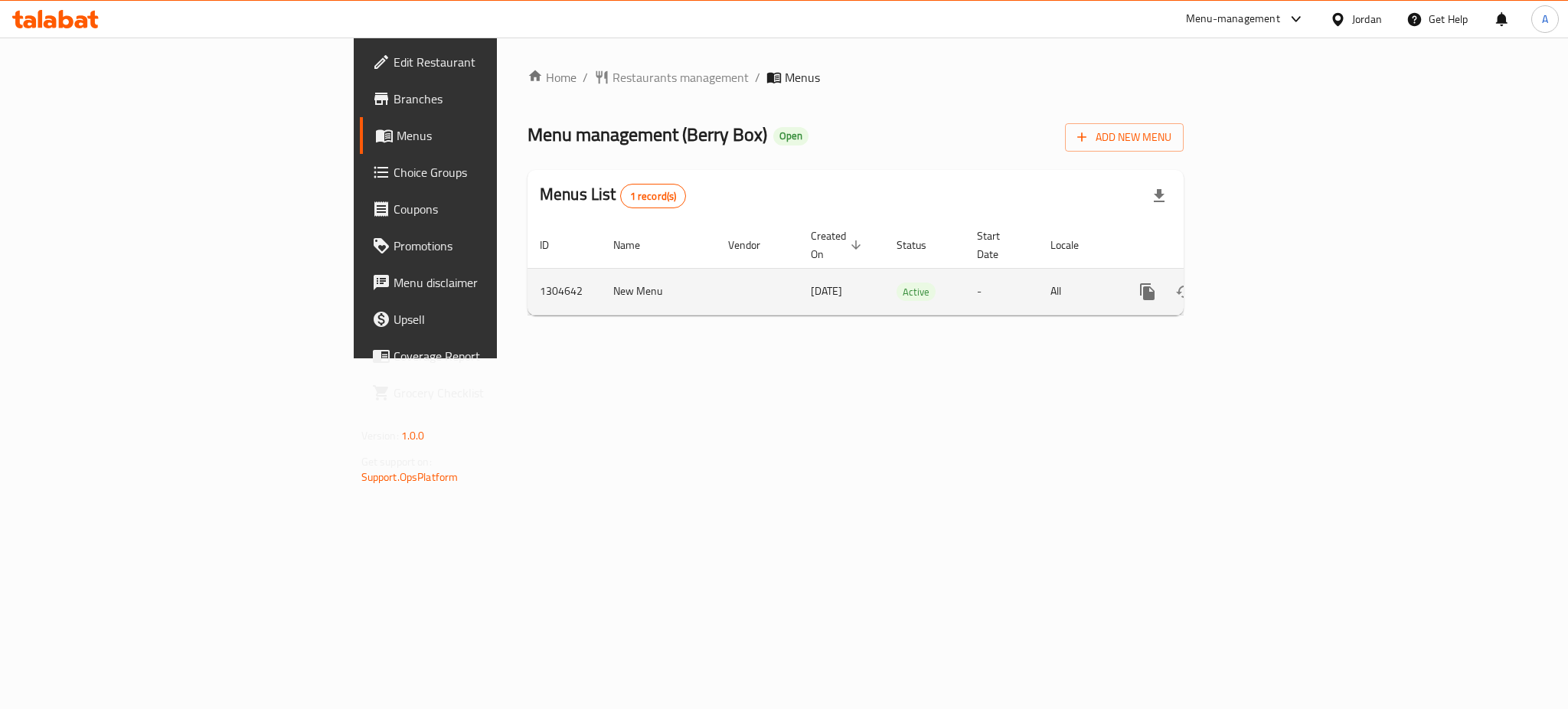
click at [1277, 283] on link "enhanced table" at bounding box center [1258, 291] width 37 height 37
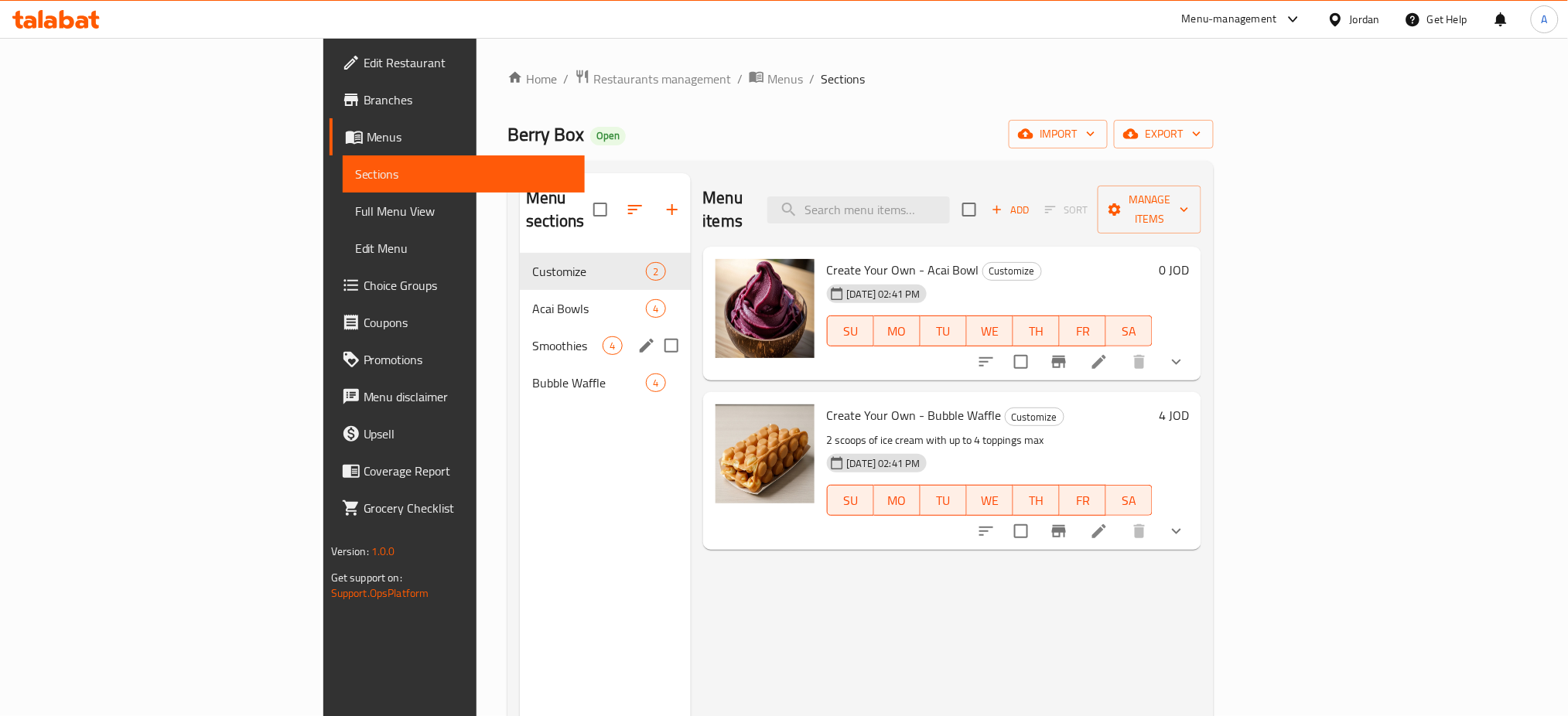
click at [532, 299] on span "Acai Bowls" at bounding box center [588, 308] width 114 height 18
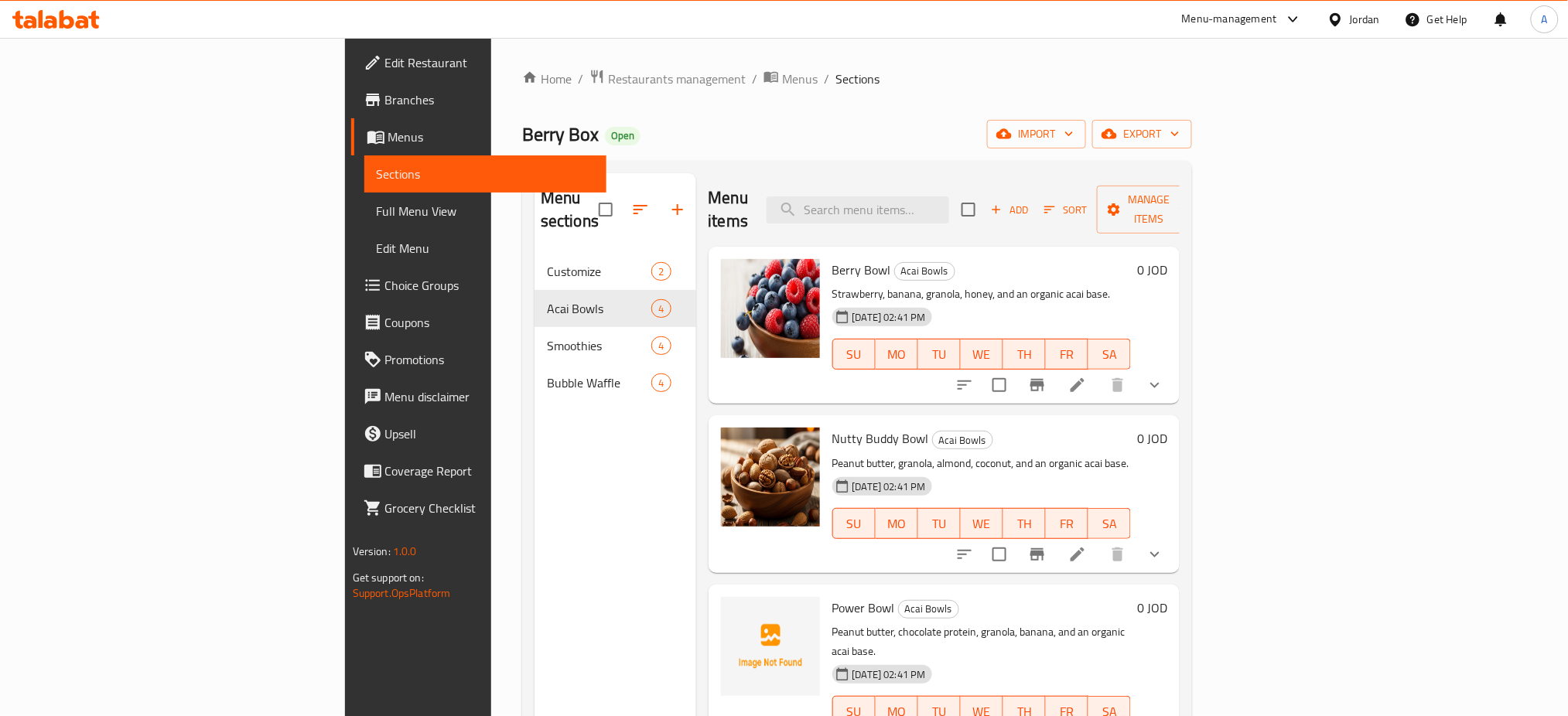
click at [535, 458] on div "Menu sections Customize 2 Acai Bowls 4 Smoothies 4 Bubble Waffle 4" at bounding box center [616, 531] width 162 height 716
click at [608, 85] on span "Restaurants management" at bounding box center [677, 78] width 137 height 18
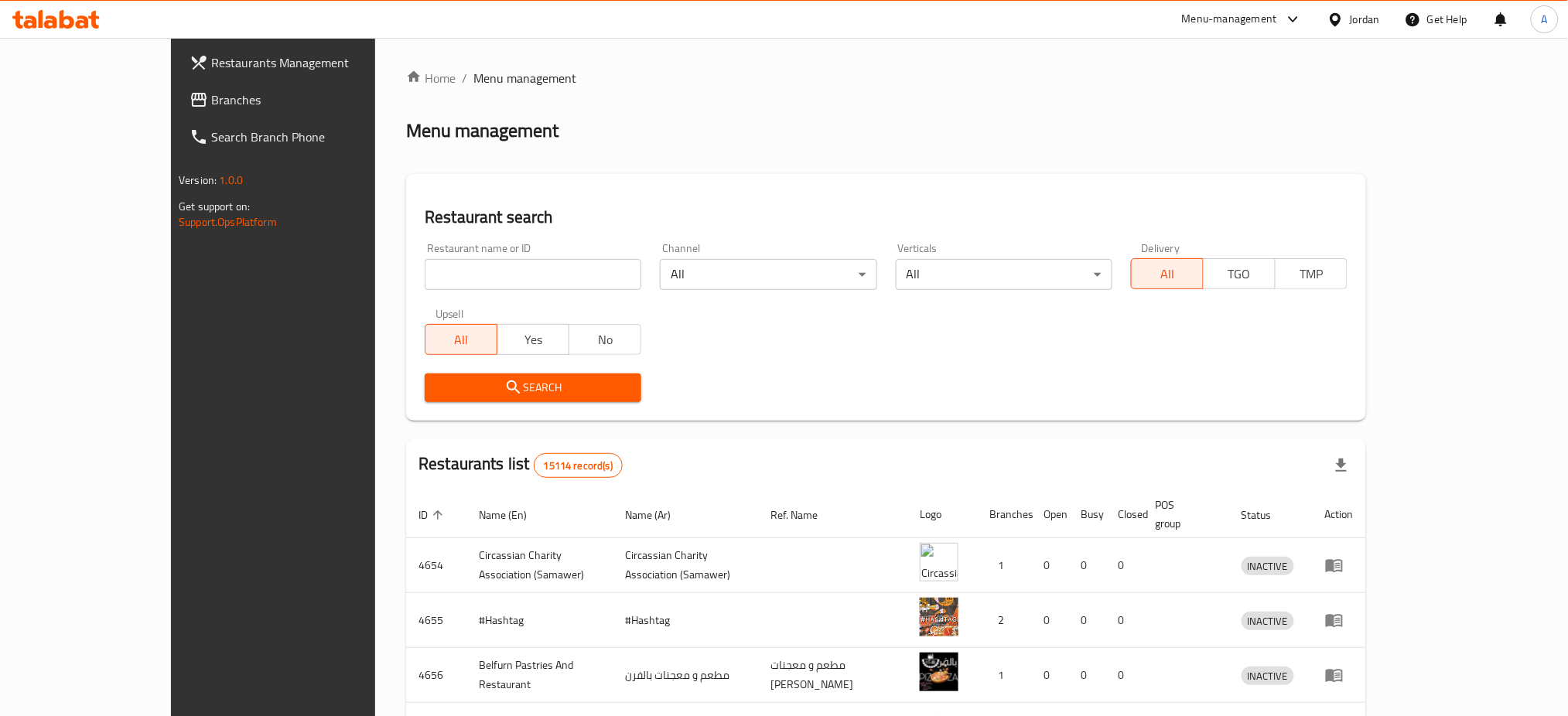
click at [1247, 22] on div "Menu-management" at bounding box center [1230, 18] width 95 height 18
click at [1202, 92] on div "Agent Campaigns Center" at bounding box center [1143, 104] width 142 height 35
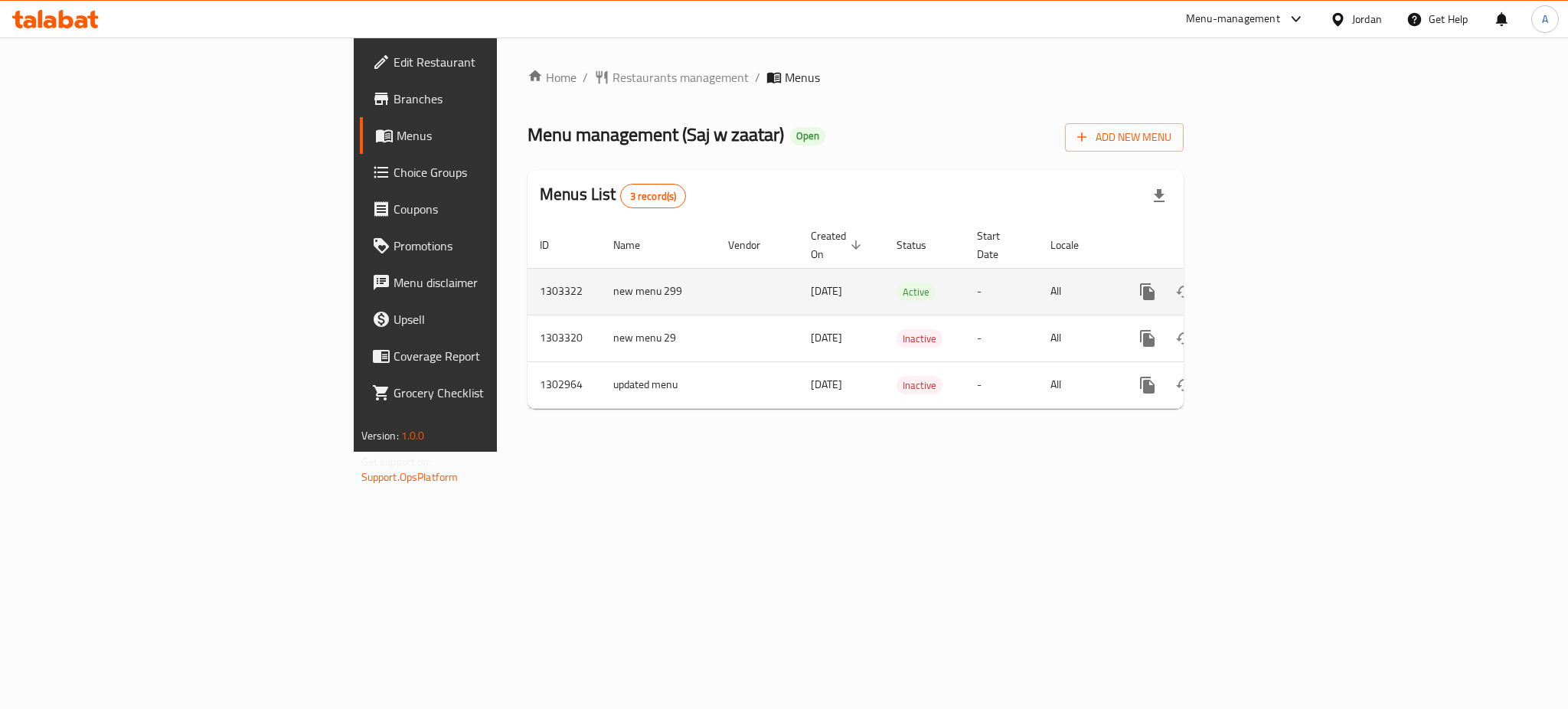
click at [1277, 273] on link "enhanced table" at bounding box center [1258, 291] width 37 height 37
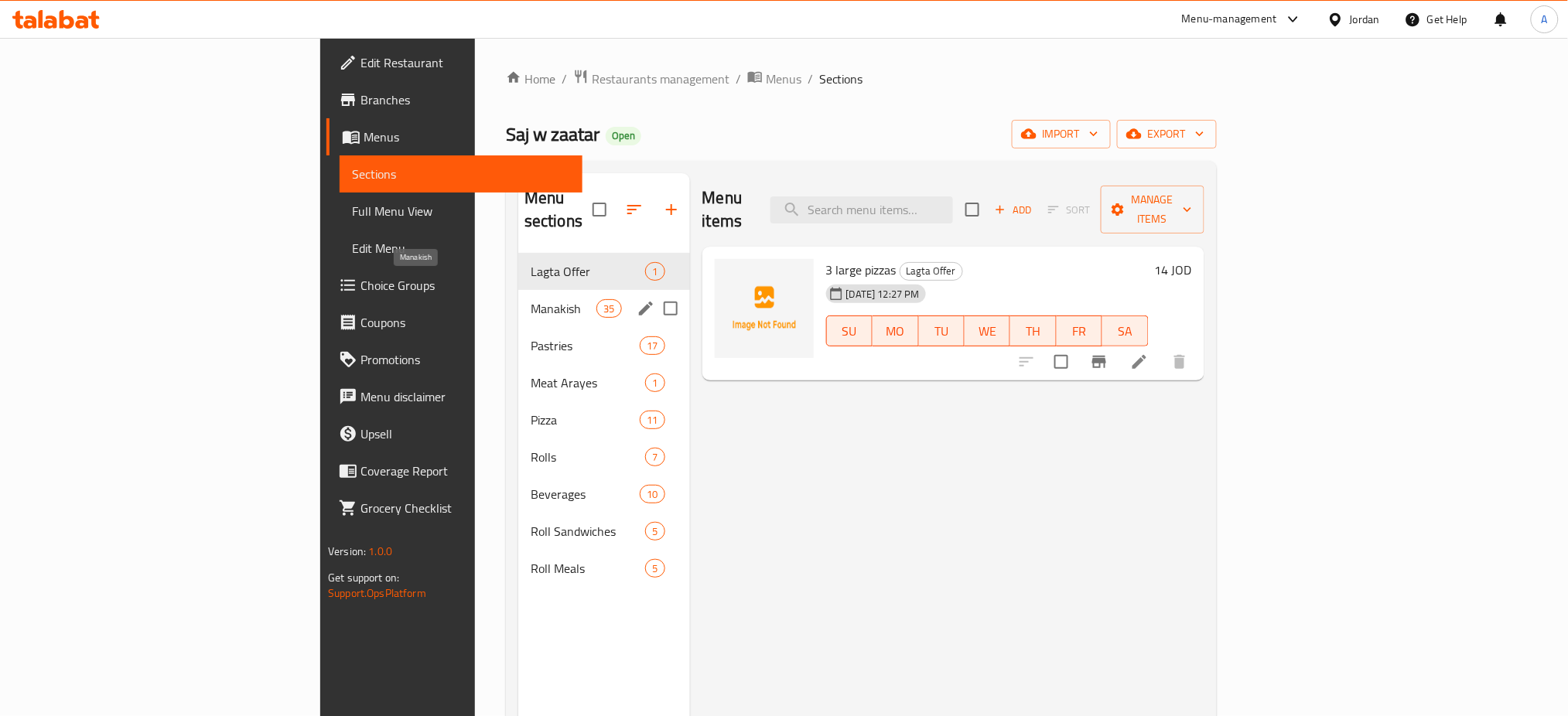
click at [530, 299] on span "Manakish" at bounding box center [563, 308] width 66 height 18
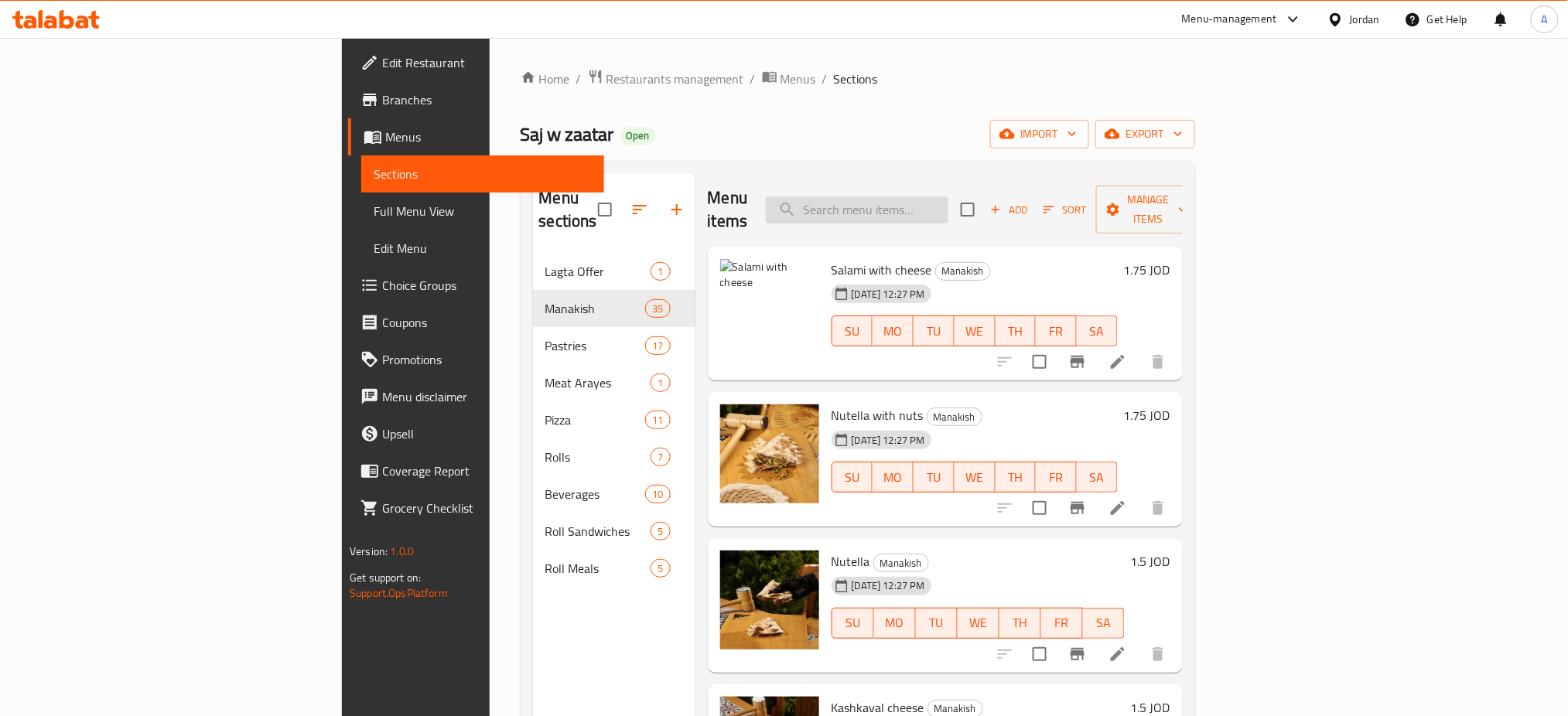
click at [906, 206] on input "search" at bounding box center [856, 210] width 182 height 27
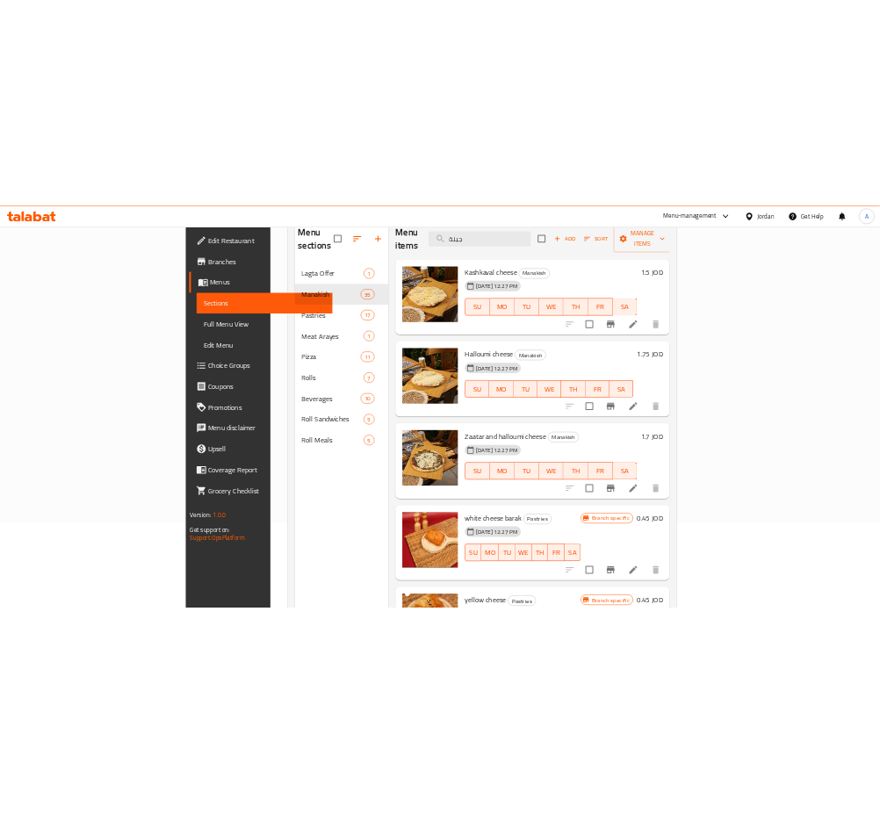
scroll to position [129, 0]
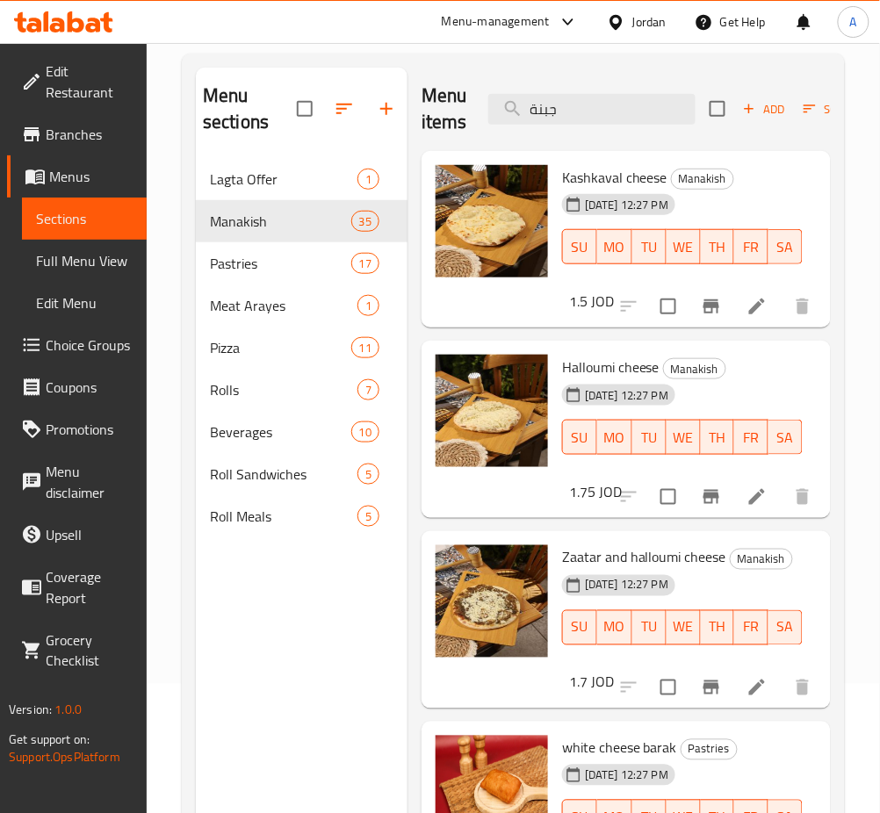
drag, startPoint x: 581, startPoint y: 121, endPoint x: 385, endPoint y: 105, distance: 197.3
click at [393, 117] on div "Menu sections Lagta Offer 1 Manakish 35 Pastries 17 Meat Arayes 1 Pizza 11 Roll…" at bounding box center [513, 474] width 635 height 813
type input "ؤ"
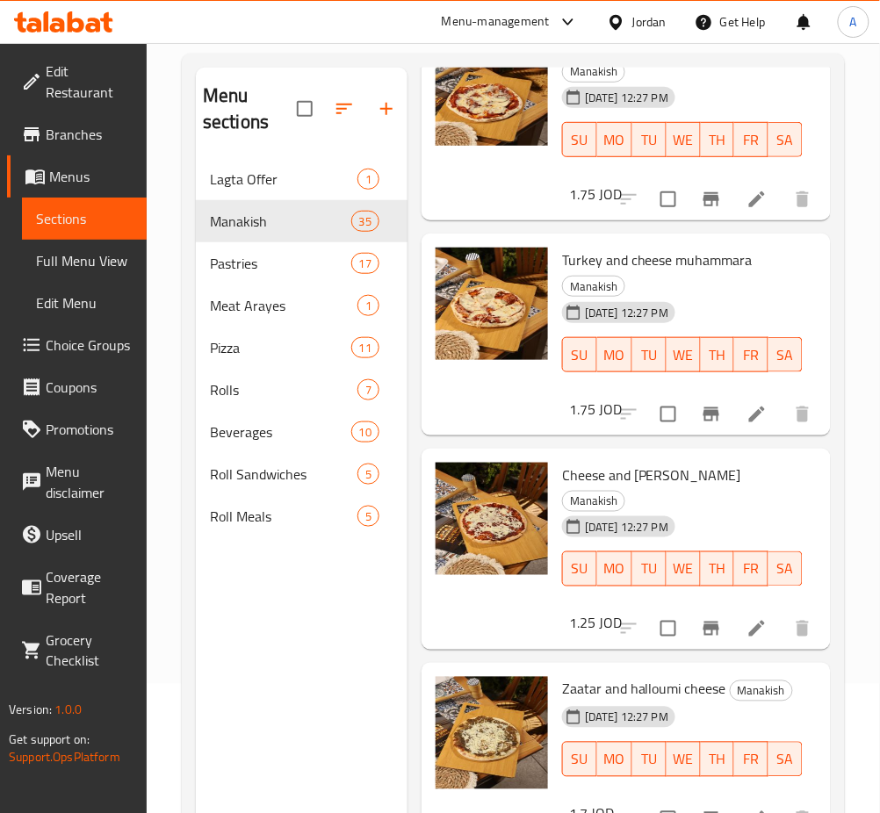
scroll to position [819, 0]
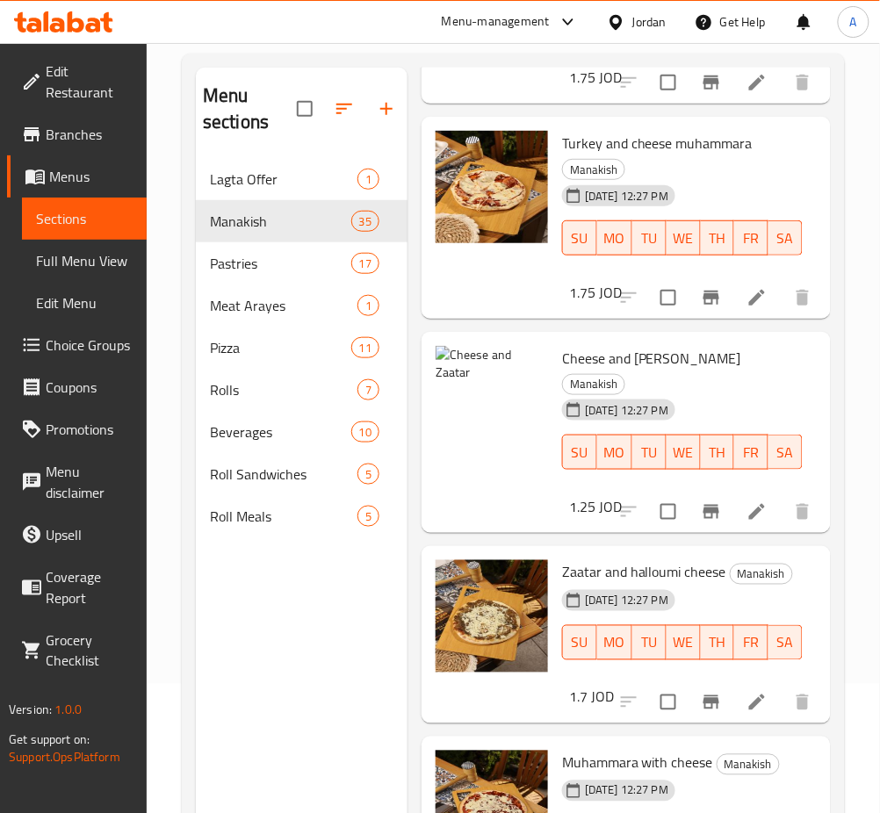
click at [316, 674] on div "Menu sections Lagta Offer 1 Manakish 35 Pastries 17 Meat Arayes 1 Pizza 11 Roll…" at bounding box center [302, 474] width 212 height 813
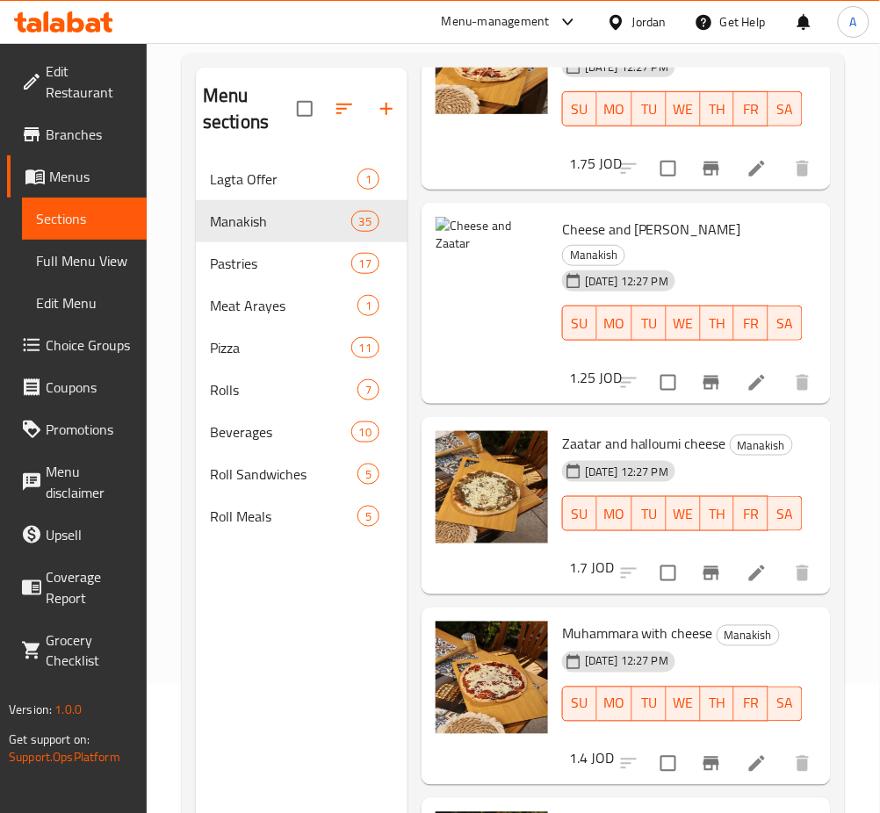
scroll to position [0, 0]
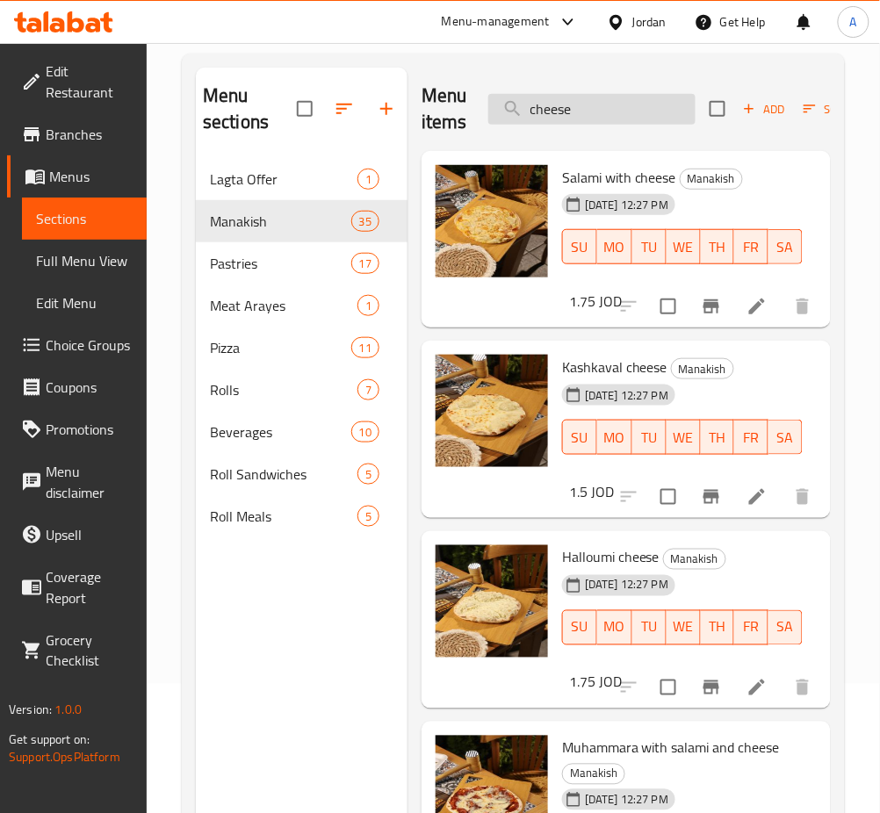
click at [641, 108] on input "cheese" at bounding box center [591, 109] width 207 height 31
drag, startPoint x: 641, startPoint y: 108, endPoint x: 399, endPoint y: 110, distance: 242.4
click at [399, 110] on div "Menu sections Lagta Offer 1 Manakish 35 Pastries 17 Meat Arayes 1 Pizza 11 Roll…" at bounding box center [513, 474] width 635 height 813
type input "ا"
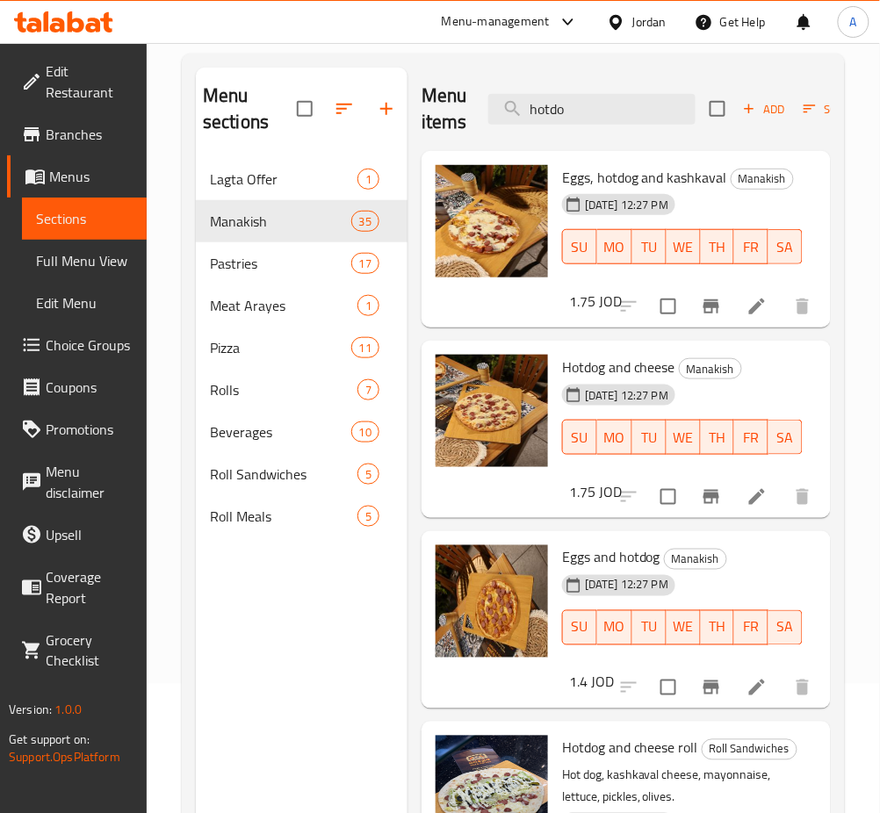
drag, startPoint x: 620, startPoint y: 114, endPoint x: 225, endPoint y: 106, distance: 395.2
click at [292, 107] on div "Menu sections Lagta Offer 1 Manakish 35 Pastries 17 Meat Arayes 1 Pizza 11 Roll…" at bounding box center [513, 474] width 635 height 813
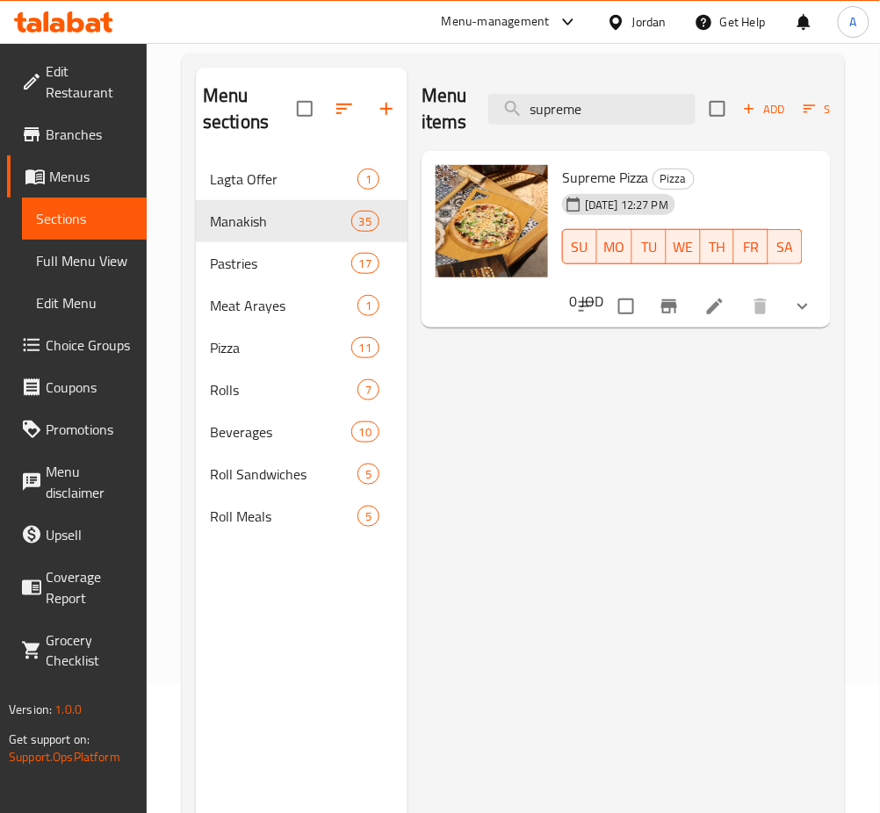
click at [657, 419] on div "Menu items supreme Add Sort Manage items Supreme Pizza Pizza 29-07-2025 12:27 P…" at bounding box center [618, 474] width 423 height 813
click at [643, 133] on div "Menu items supreme Add Sort Manage items" at bounding box center [625, 109] width 409 height 83
click at [648, 113] on input "supreme" at bounding box center [591, 109] width 207 height 31
type input "s"
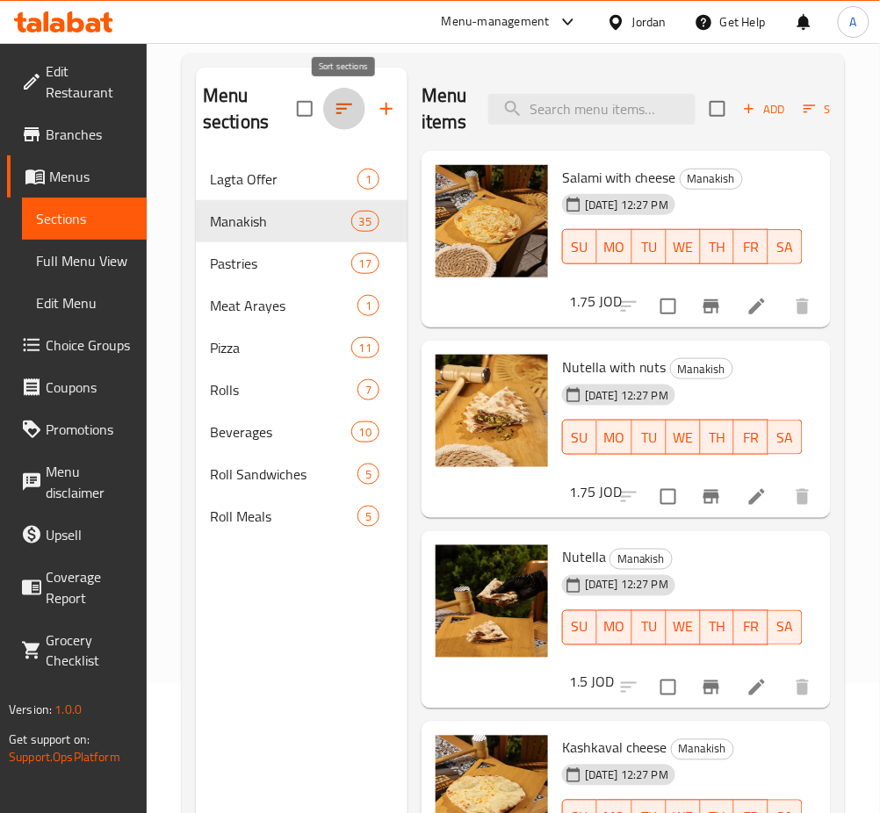
click at [346, 102] on icon "button" at bounding box center [344, 108] width 21 height 21
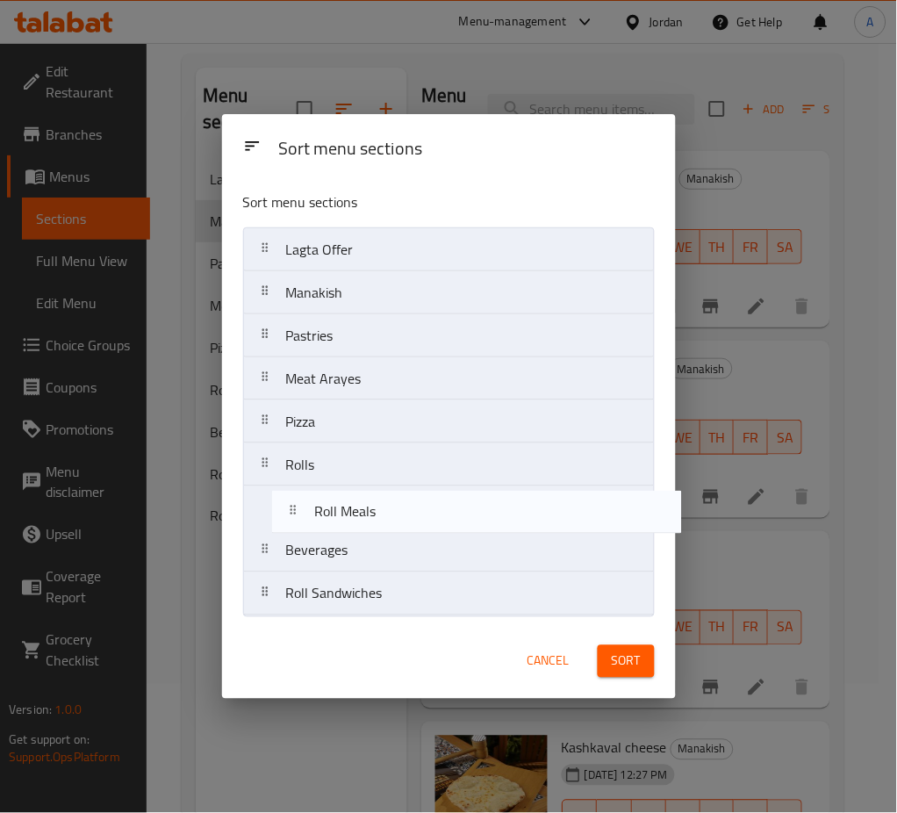
drag, startPoint x: 352, startPoint y: 594, endPoint x: 380, endPoint y: 498, distance: 100.6
click at [380, 498] on nav "Lagta Offer Manakish Pastries Meat Arayes Pizza Rolls Beverages Roll Sandwiches…" at bounding box center [449, 421] width 412 height 389
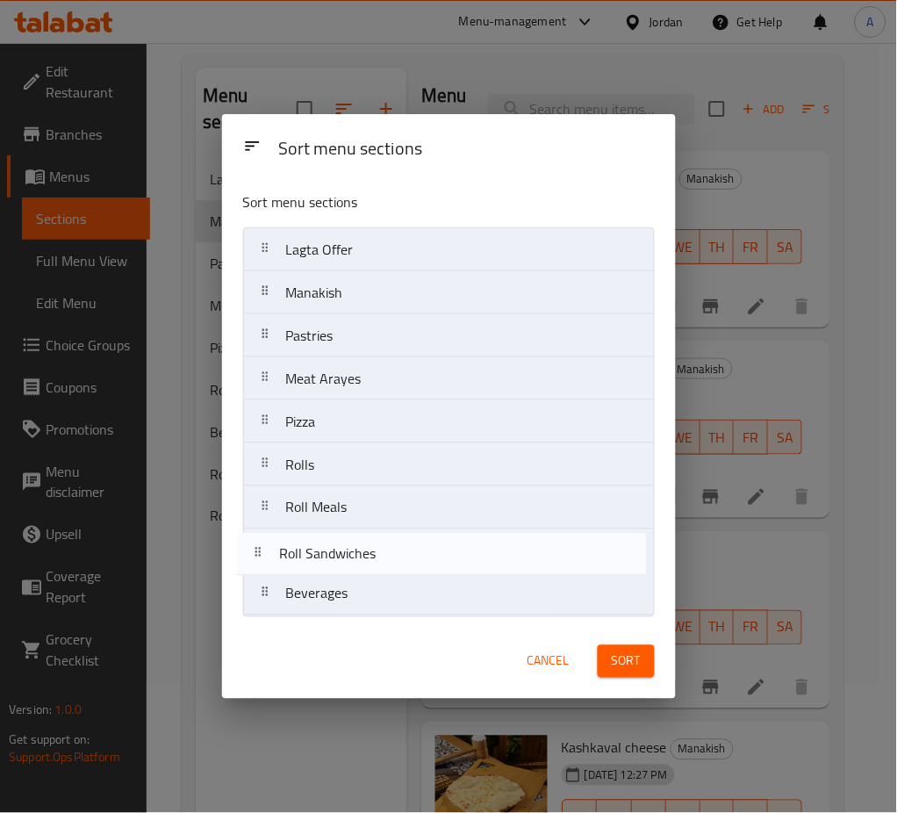
click at [372, 548] on nav "Lagta Offer Manakish Pastries Meat Arayes Pizza Rolls Roll Meals Beverages Roll…" at bounding box center [449, 421] width 412 height 389
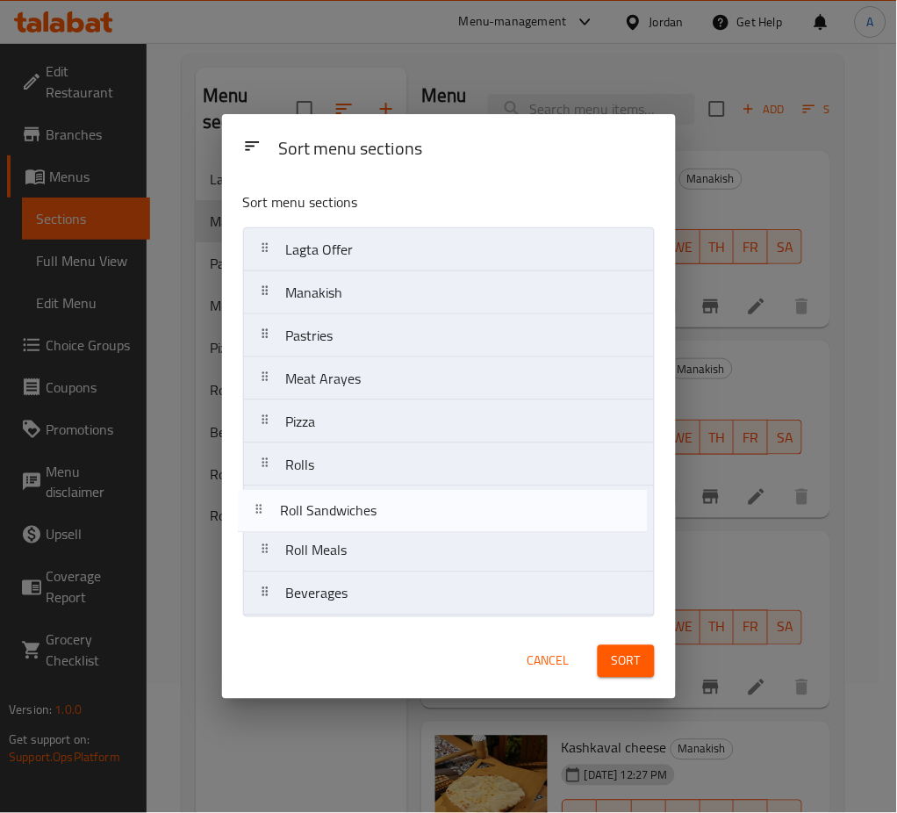
drag, startPoint x: 436, startPoint y: 544, endPoint x: 429, endPoint y: 499, distance: 46.1
click at [429, 499] on nav "Lagta Offer Manakish Pastries Meat Arayes Pizza Rolls Roll Meals Roll Sandwiche…" at bounding box center [449, 421] width 412 height 389
drag, startPoint x: 478, startPoint y: 511, endPoint x: 481, endPoint y: 522, distance: 11.1
click at [481, 522] on nav "Lagta Offer Manakish Pastries Meat Arayes Pizza Rolls Roll Sandwiches Roll Meal…" at bounding box center [449, 421] width 412 height 389
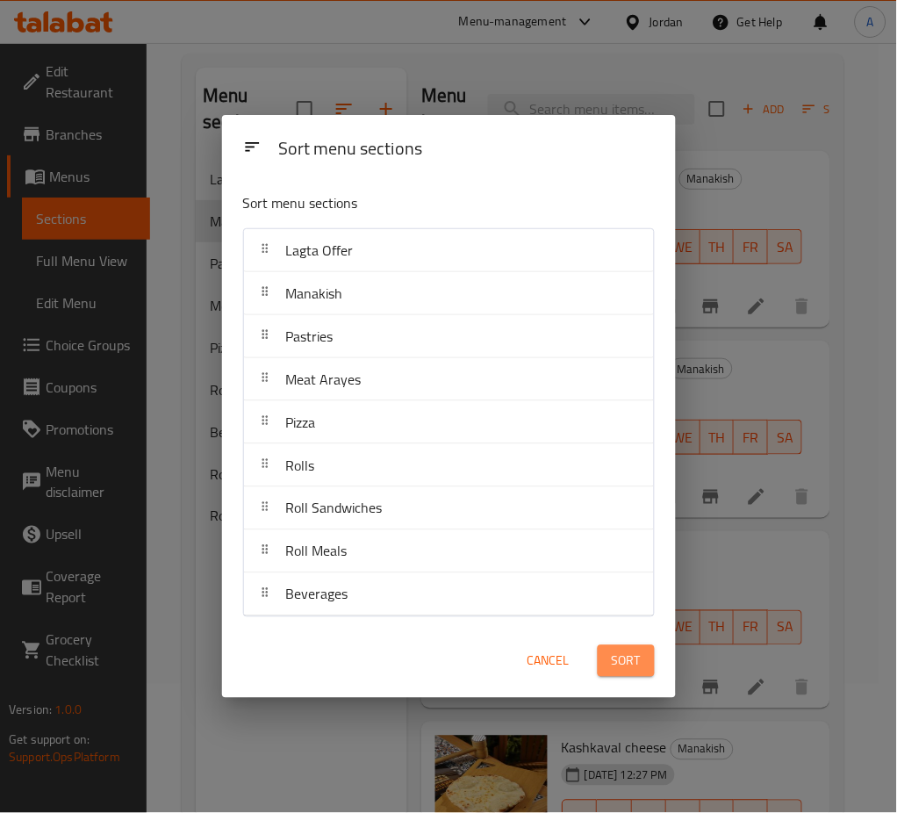
click at [607, 655] on button "Sort" at bounding box center [626, 661] width 57 height 32
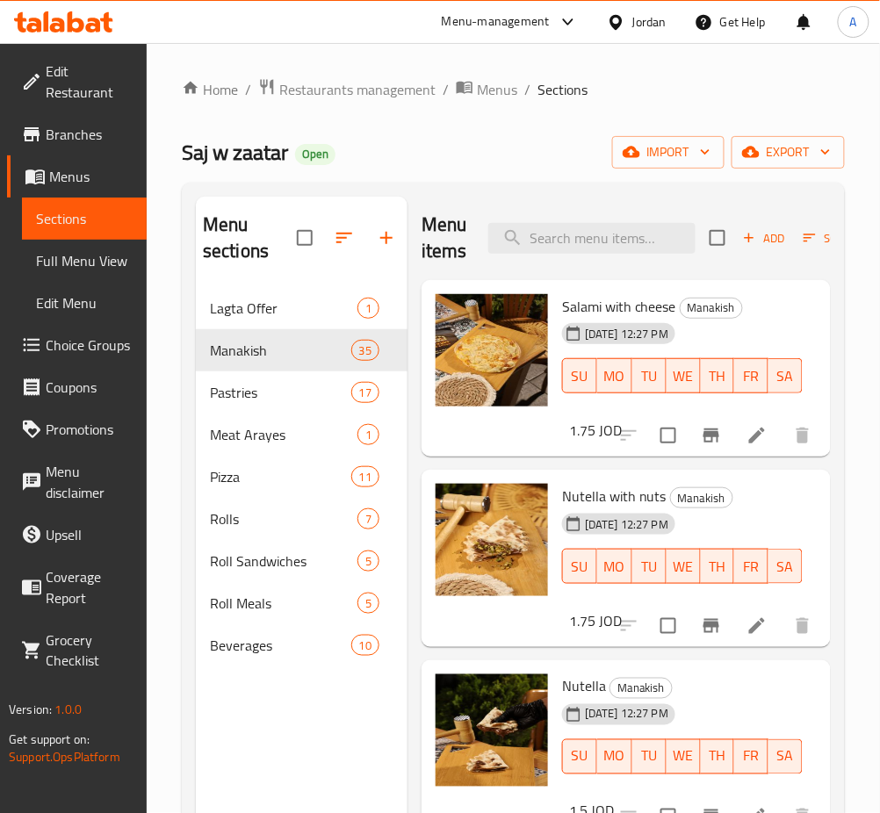
click at [527, 14] on div "Menu-management" at bounding box center [496, 21] width 108 height 21
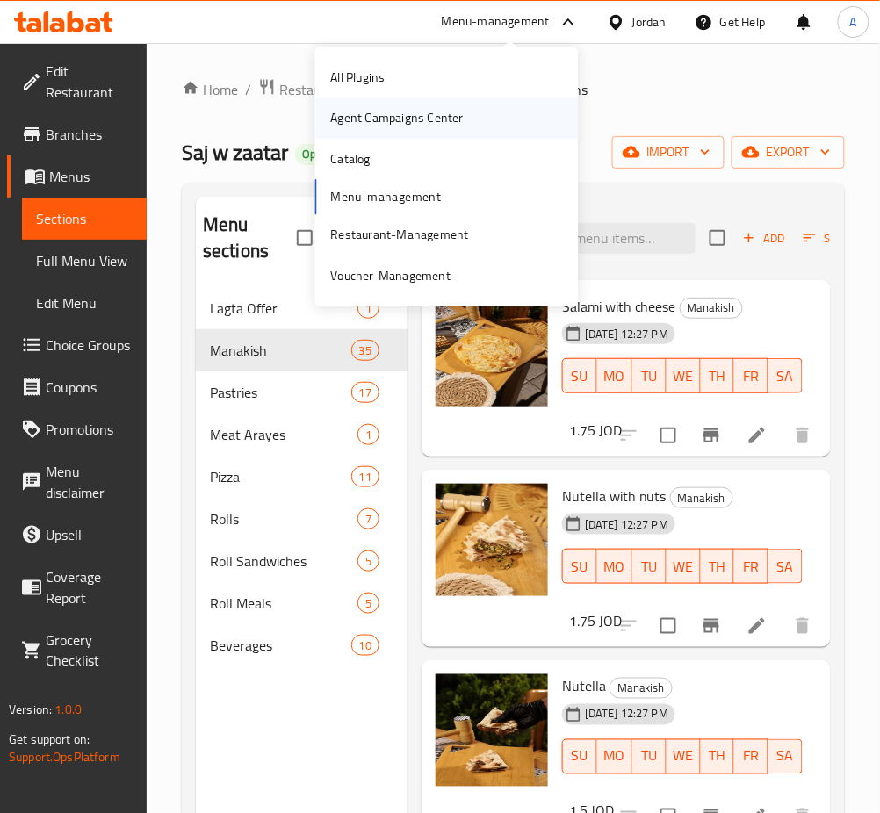
click at [472, 119] on div "Agent Campaigns Center" at bounding box center [397, 118] width 161 height 40
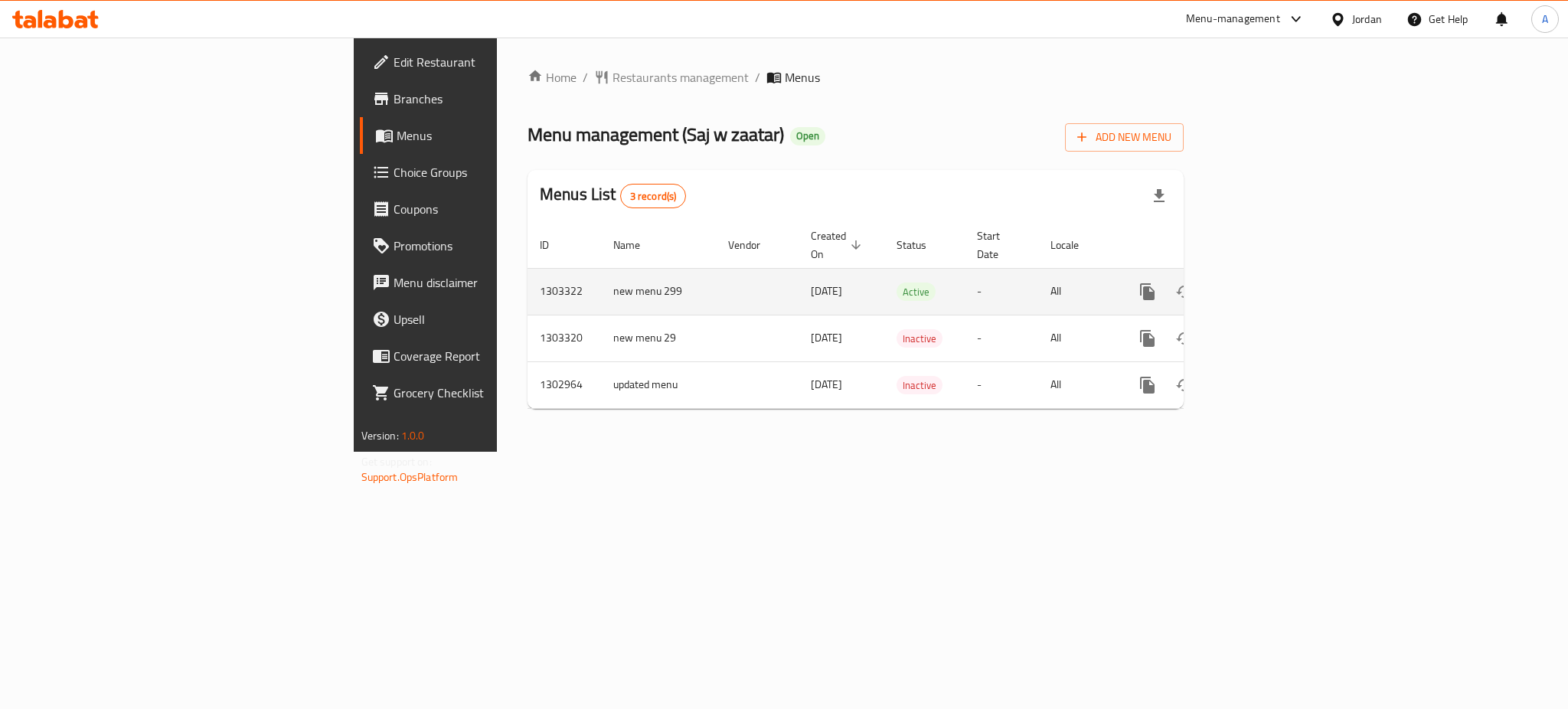
click at [1267, 283] on icon "enhanced table" at bounding box center [1258, 291] width 18 height 18
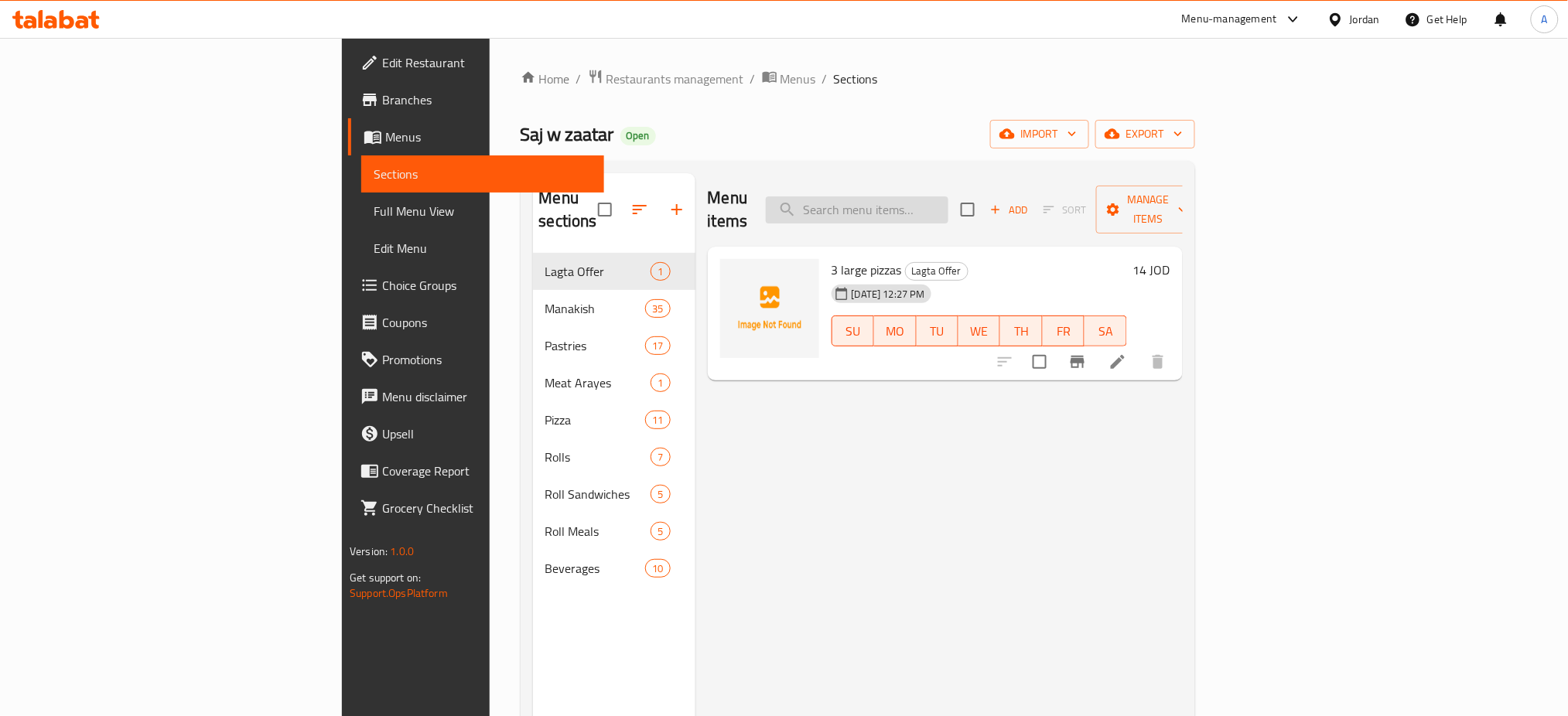
click at [949, 203] on input "search" at bounding box center [856, 210] width 182 height 27
type input "["
type input "جبنة"
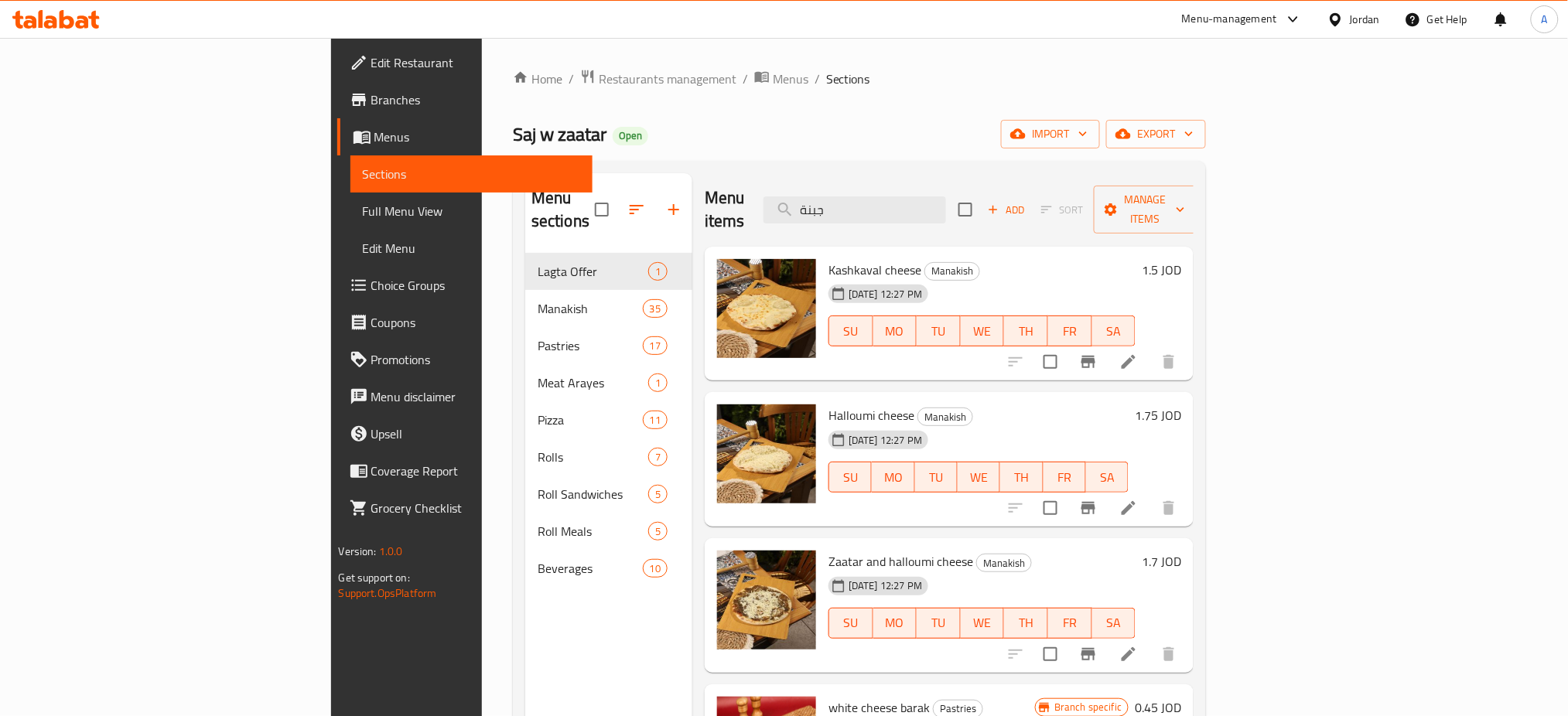
drag, startPoint x: 1016, startPoint y: 210, endPoint x: 714, endPoint y: 211, distance: 302.0
click at [715, 211] on div "Menu items جبنة Add Sort Manage items" at bounding box center [949, 210] width 489 height 73
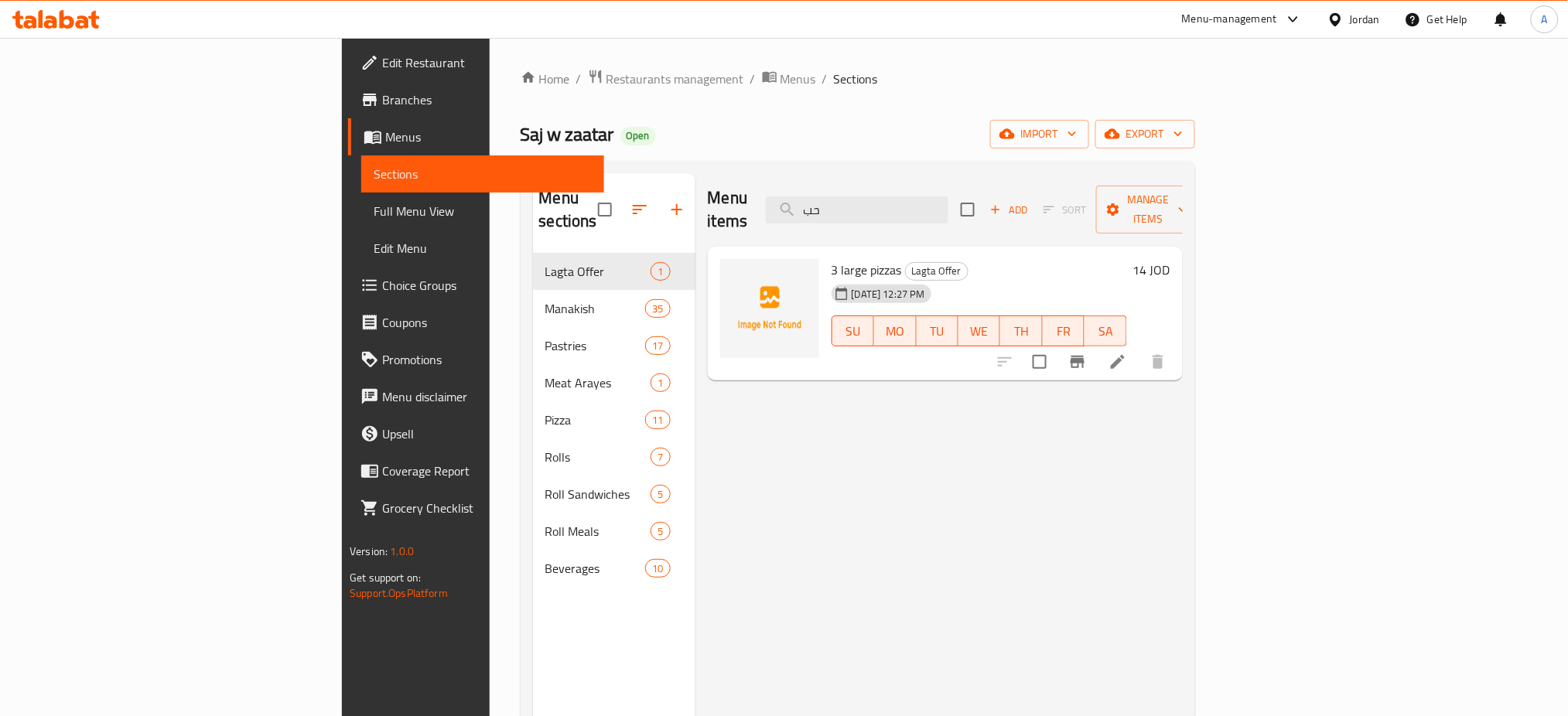
type input "ح"
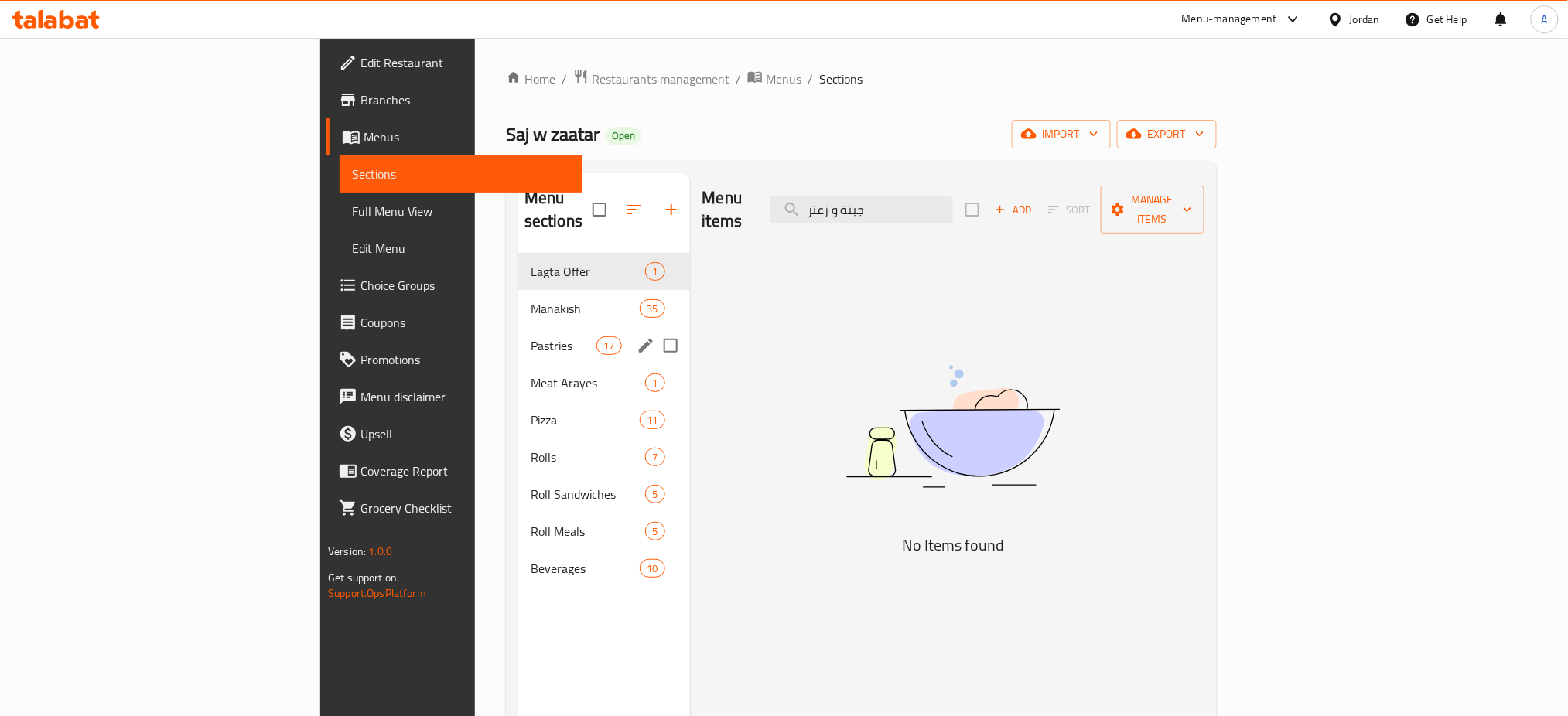
type input "جبنة و زعتر"
click at [530, 299] on span "Manakish" at bounding box center [563, 308] width 66 height 18
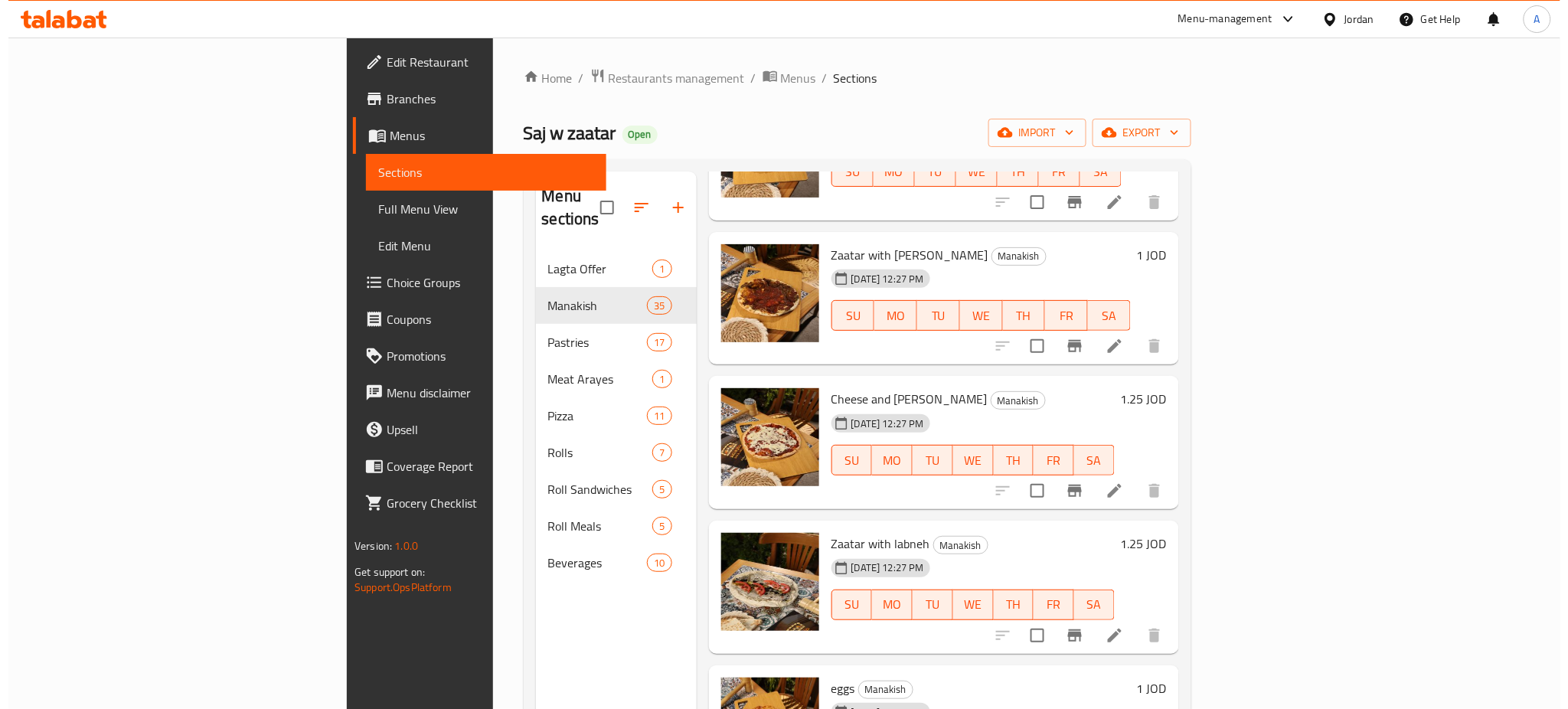
scroll to position [1429, 0]
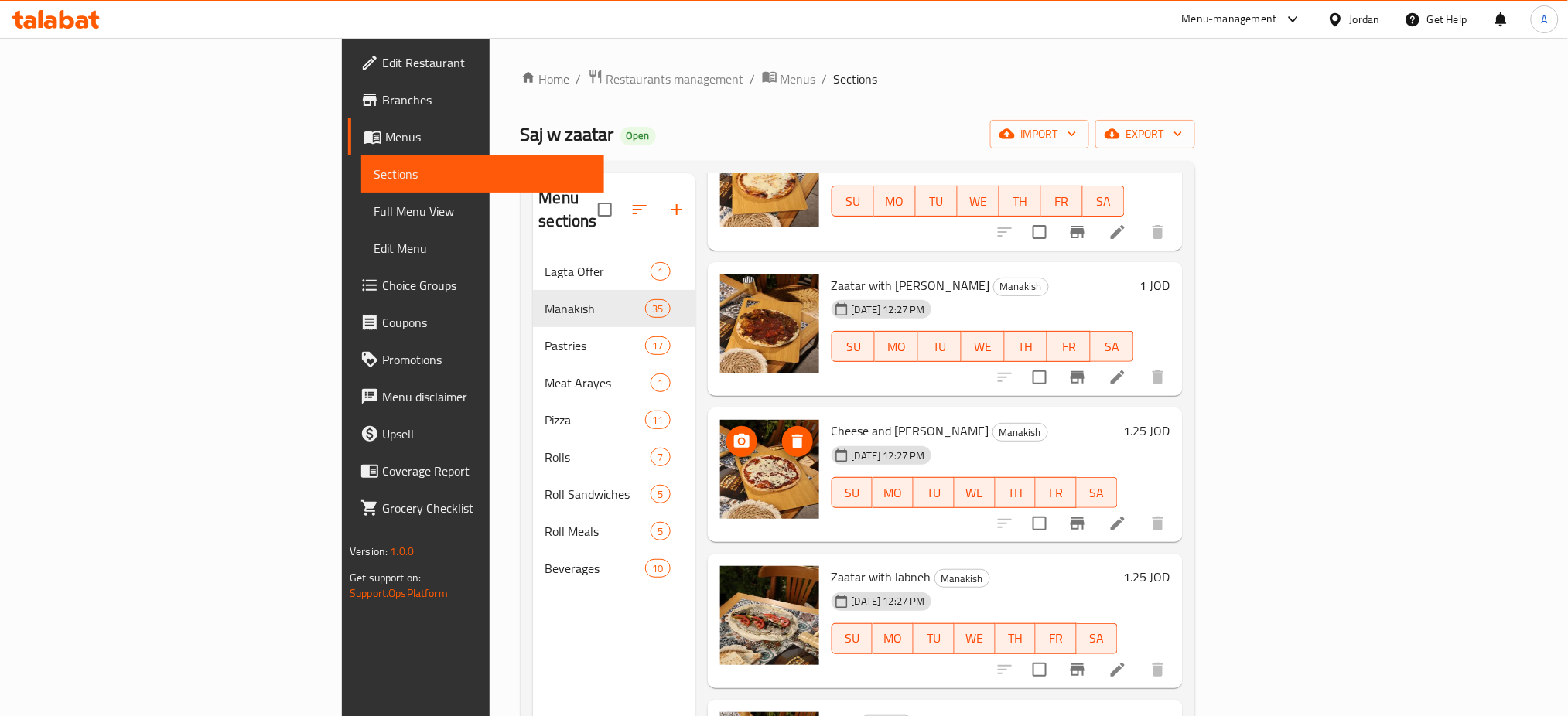
click at [733, 432] on icon "upload picture" at bounding box center [742, 441] width 18 height 18
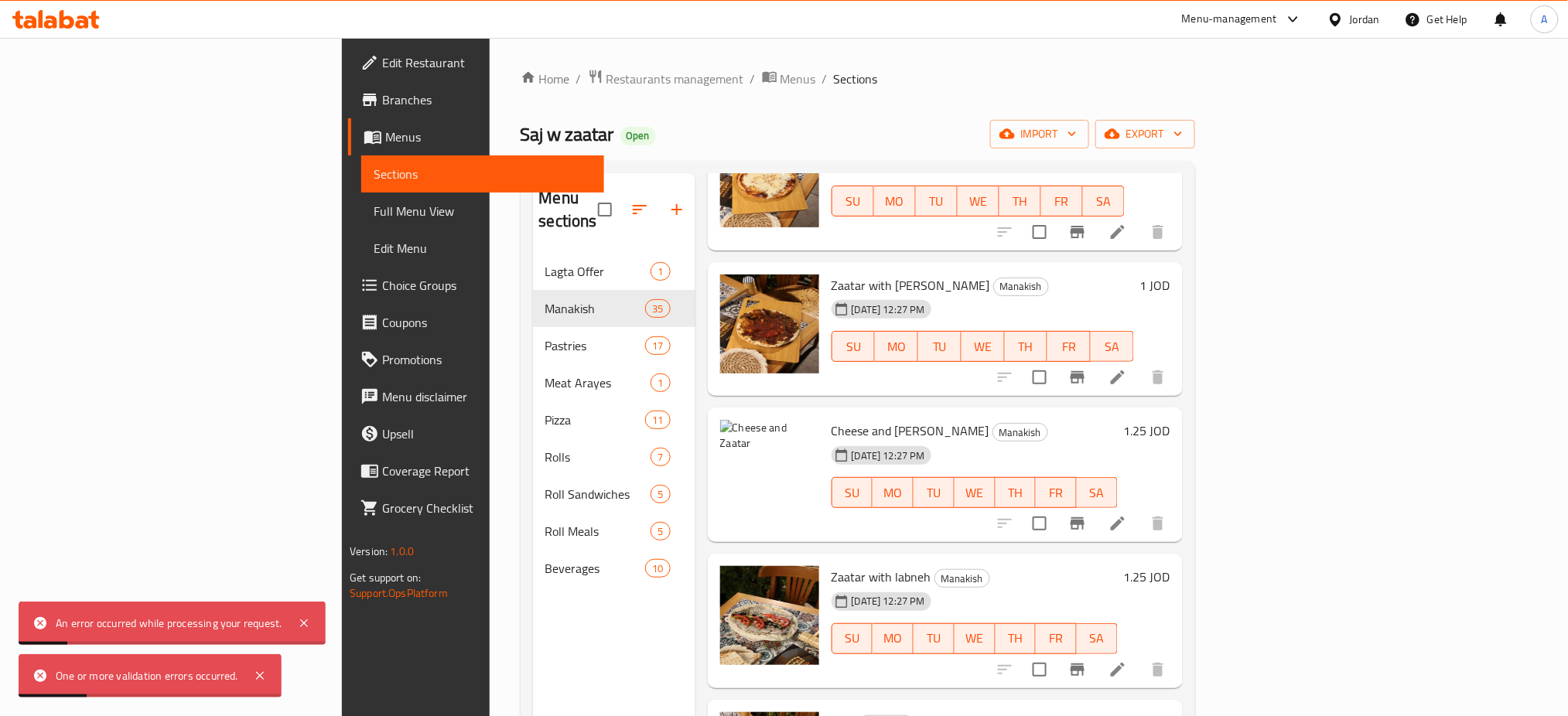
click at [1127, 514] on icon at bounding box center [1117, 523] width 18 height 18
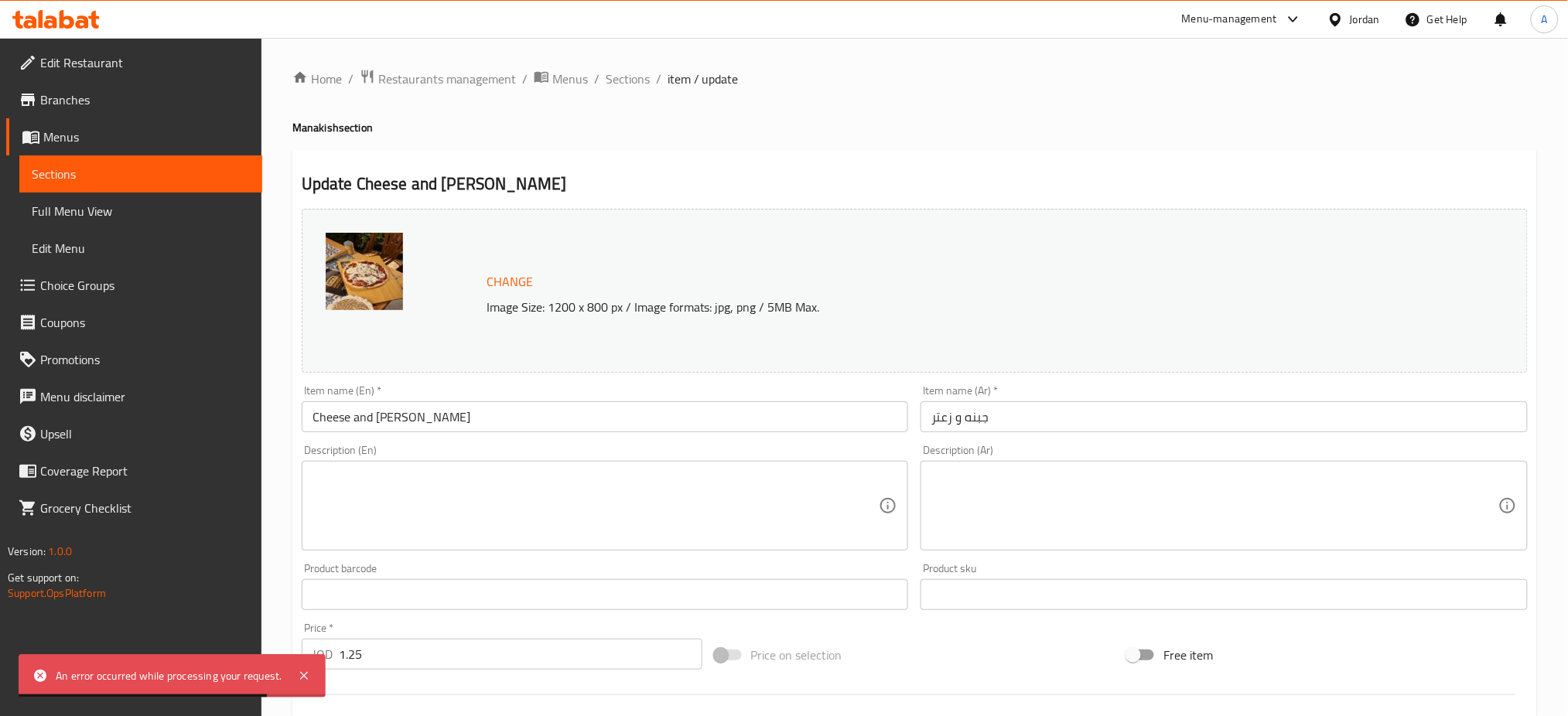
drag, startPoint x: 1556, startPoint y: 240, endPoint x: 1528, endPoint y: 244, distance: 28.3
click at [1556, 240] on div "Home / Restaurants management / Menus / Sections / item / update Manakish secti…" at bounding box center [914, 576] width 1306 height 1077
click at [532, 282] on button "Change" at bounding box center [509, 282] width 59 height 32
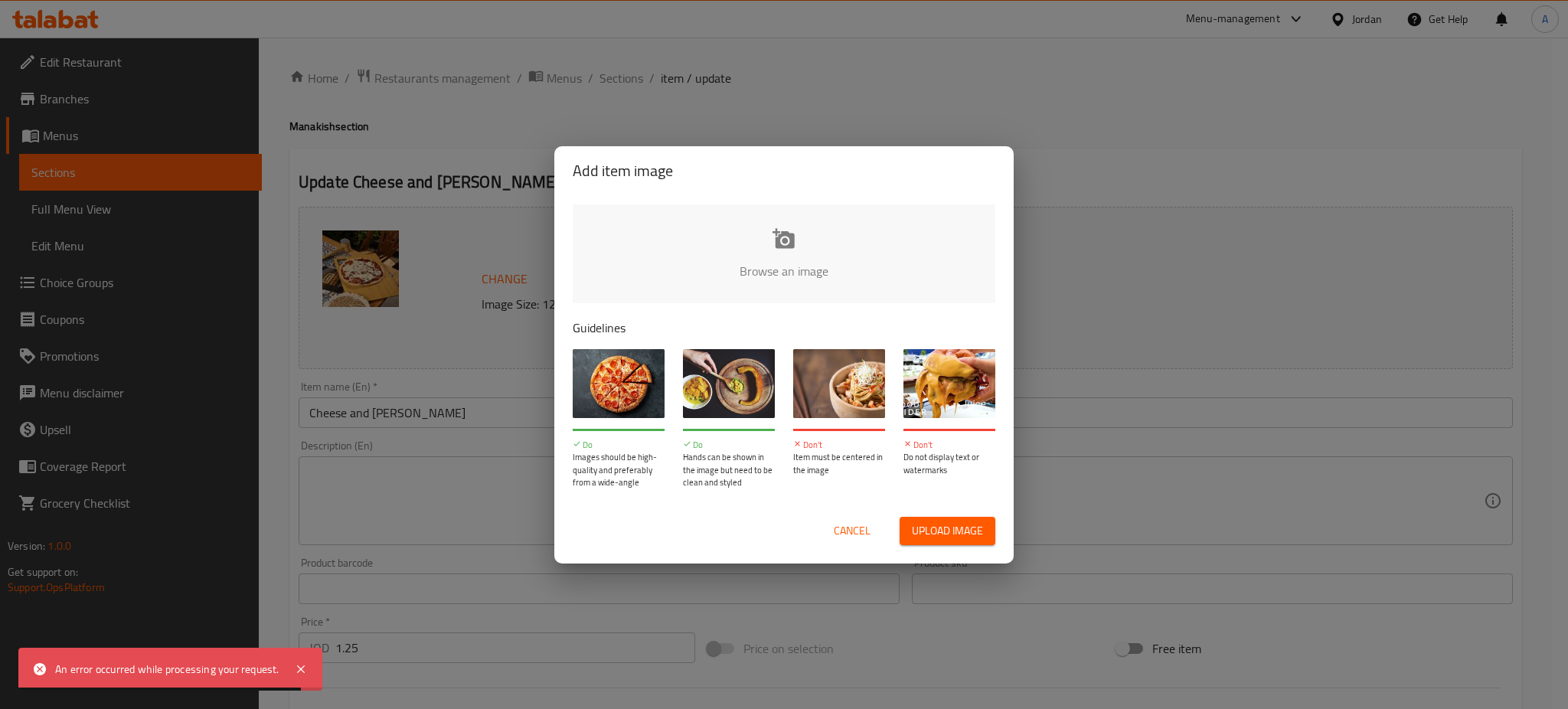
click at [733, 278] on input "file" at bounding box center [1302, 276] width 1458 height 143
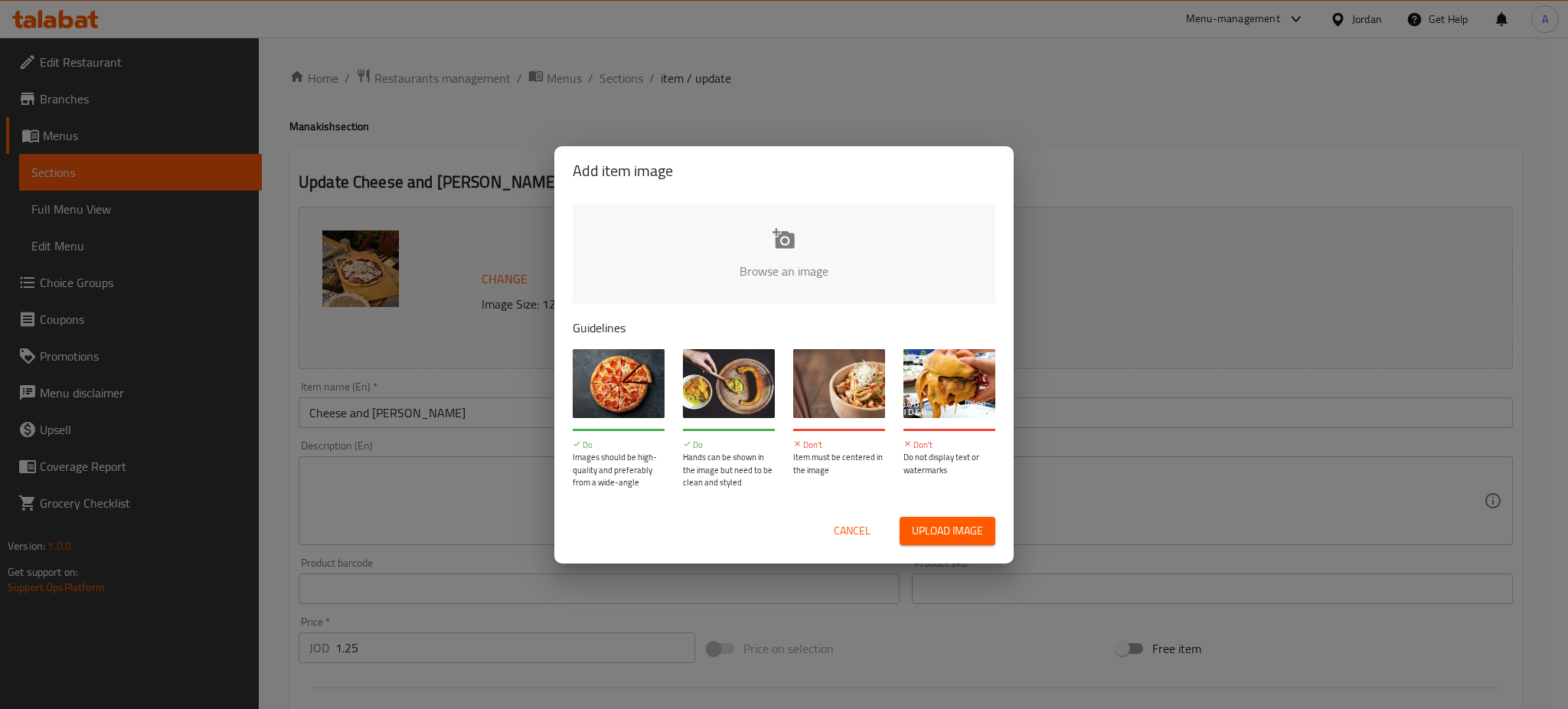
type input "C:\fakepath\Screenshot [DATE] 162241.png"
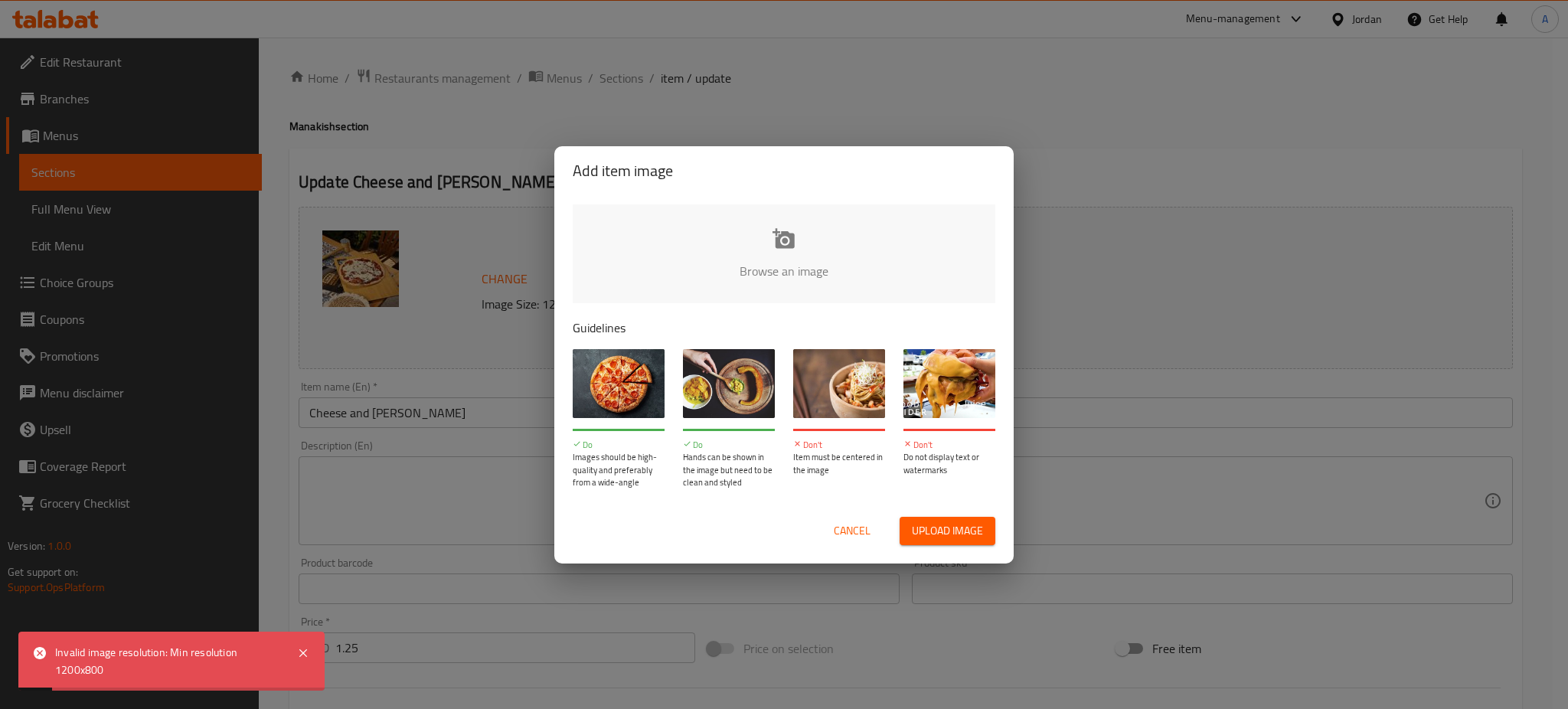
click at [849, 531] on span "Cancel" at bounding box center [852, 531] width 37 height 19
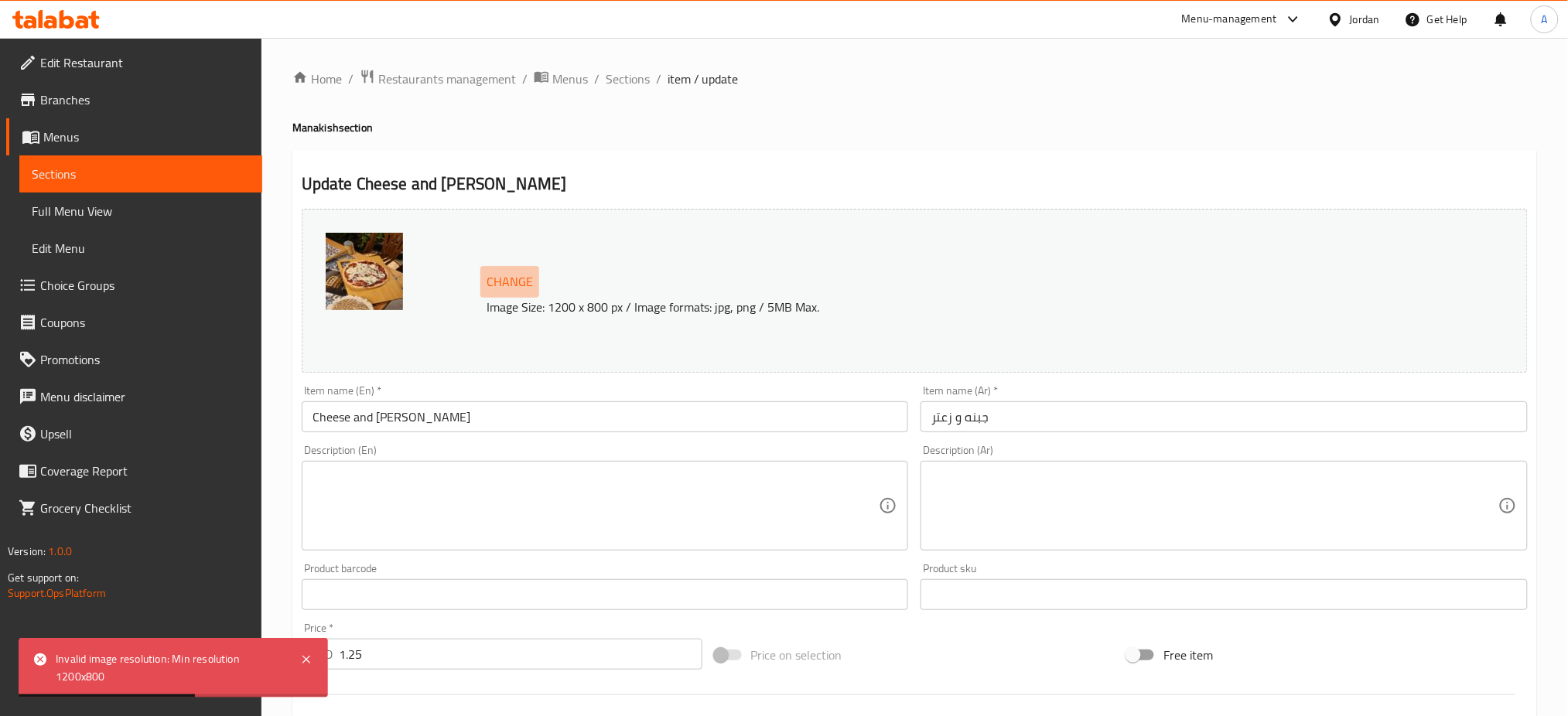
click at [506, 279] on span "Change" at bounding box center [509, 281] width 47 height 22
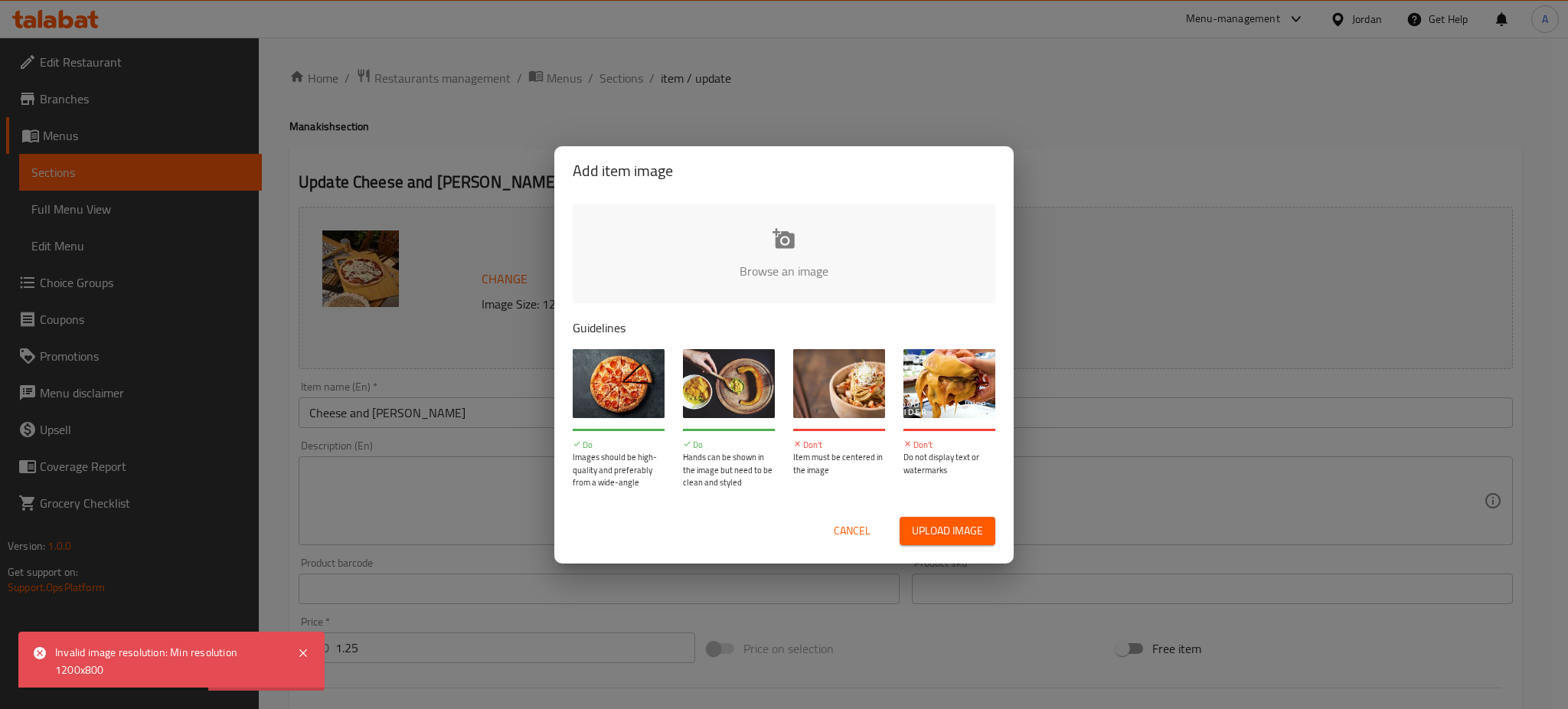
click at [726, 219] on input "file" at bounding box center [1302, 276] width 1458 height 143
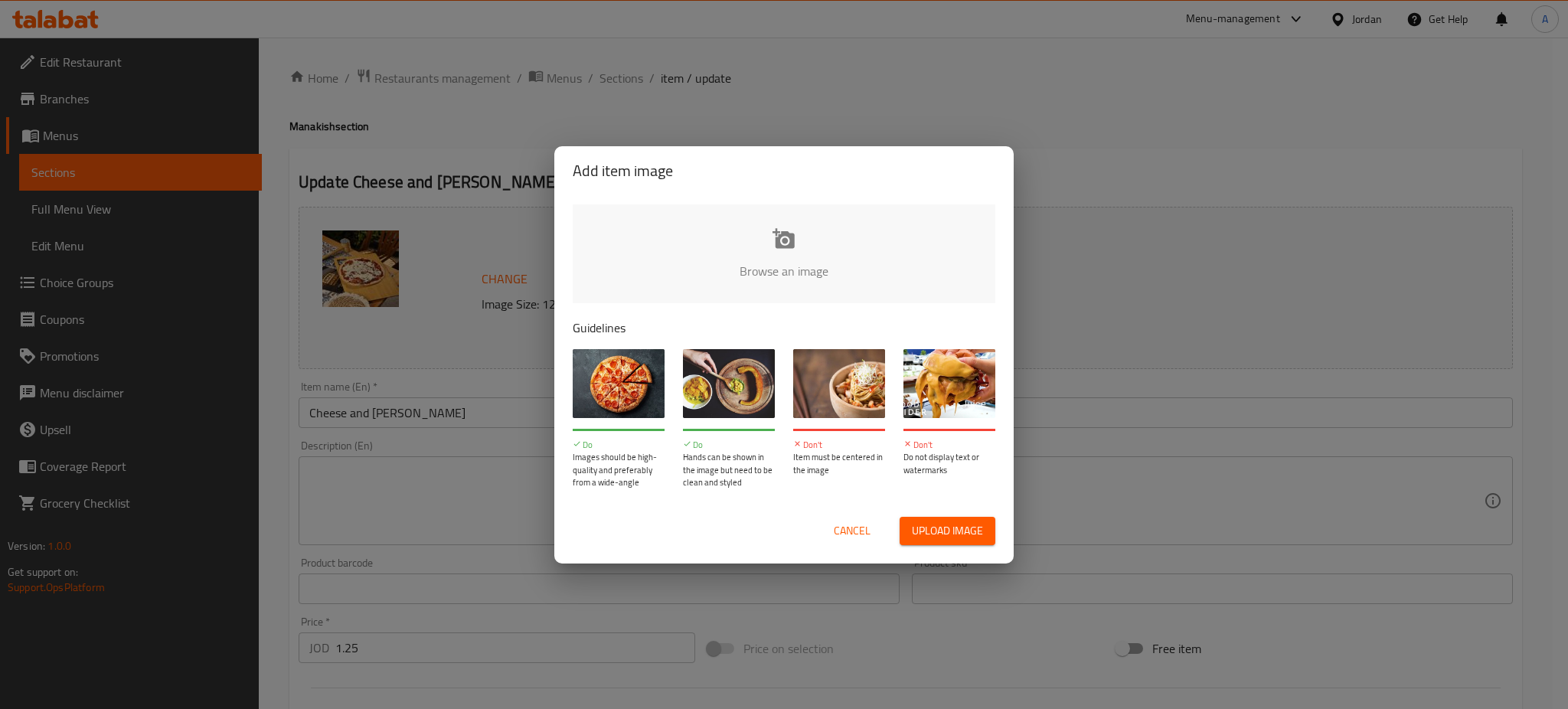
type input "C:\fakepath\جبنه و زعتر.JPG"
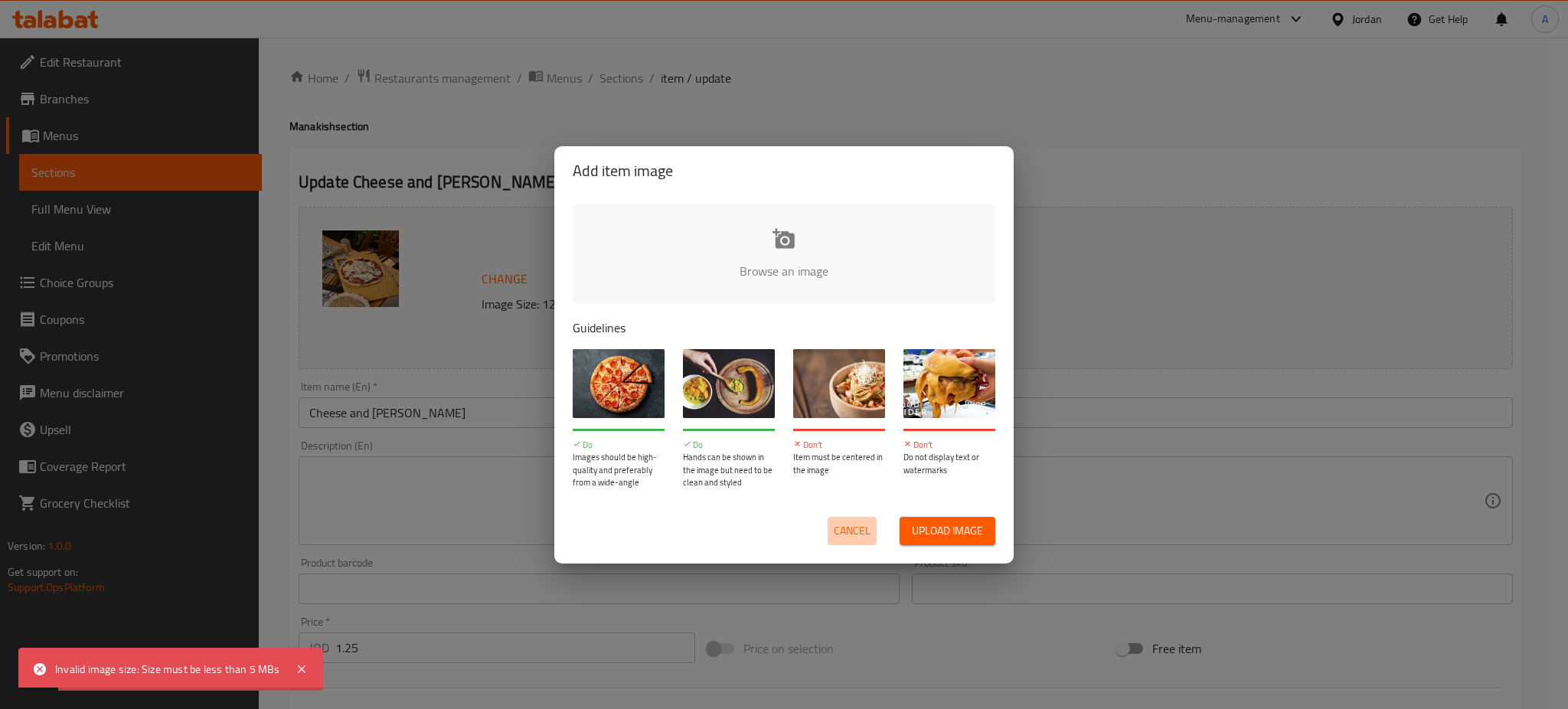
click at [854, 524] on span "Cancel" at bounding box center [852, 531] width 37 height 19
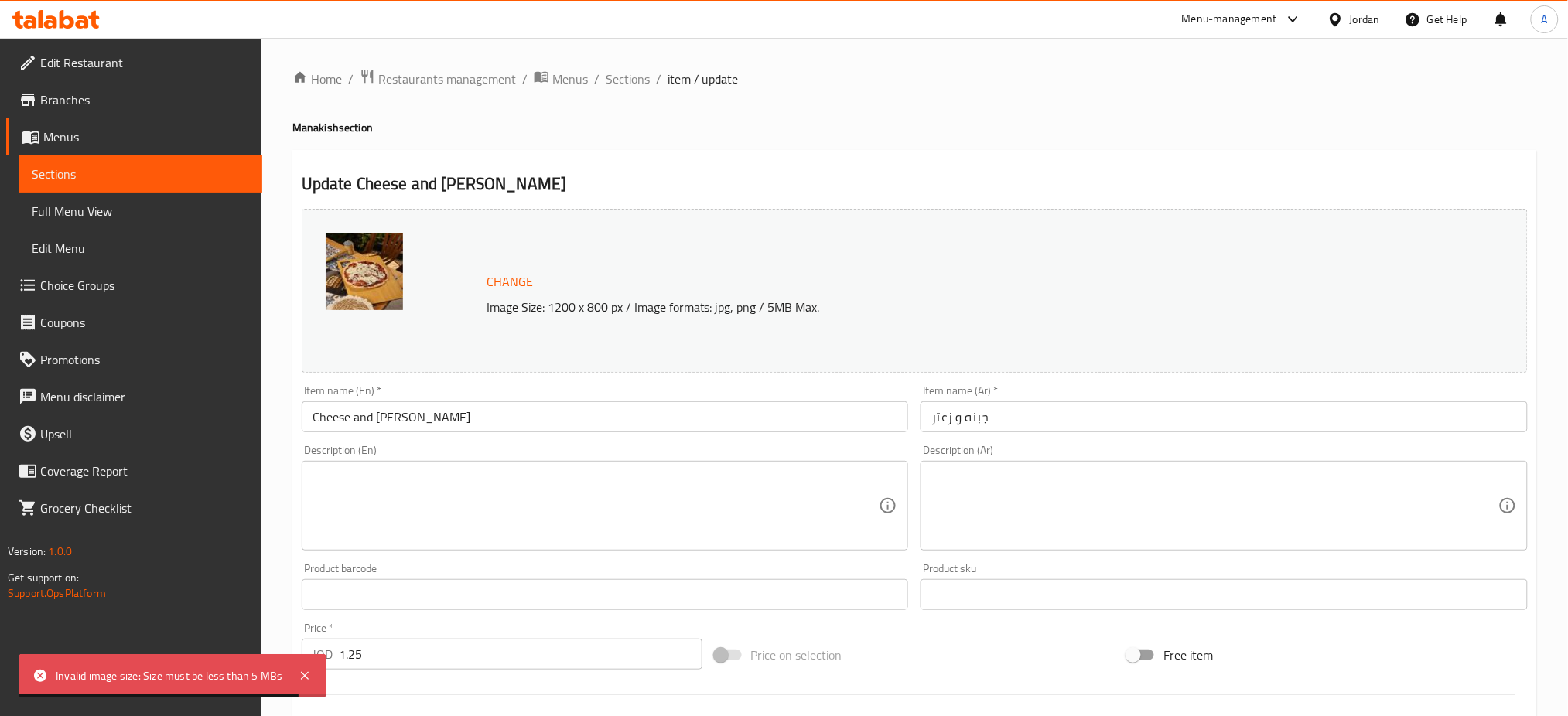
click at [504, 284] on span "Change" at bounding box center [509, 281] width 47 height 22
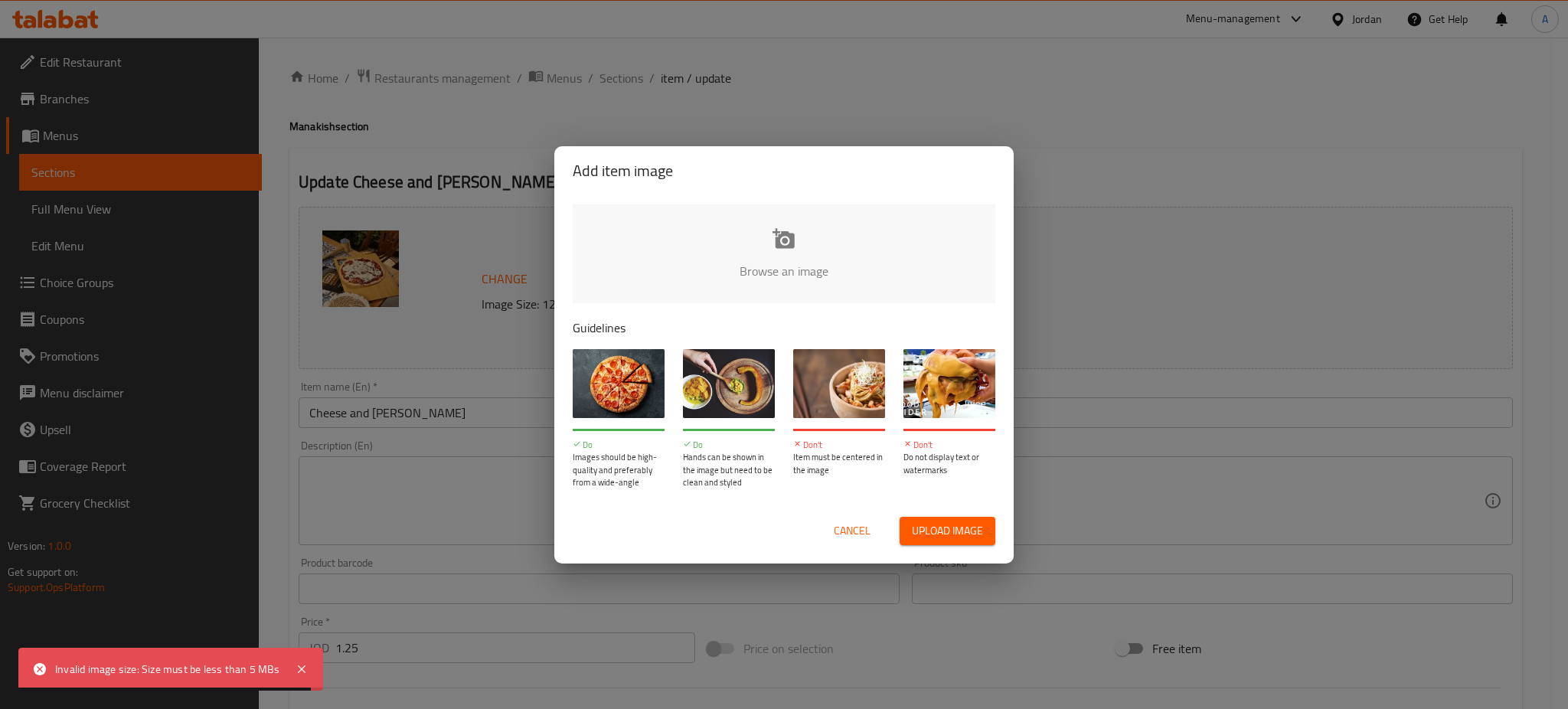
click at [674, 200] on div "Browse an image Guidelines Do Images should be high-quality and preferably from…" at bounding box center [784, 347] width 460 height 303
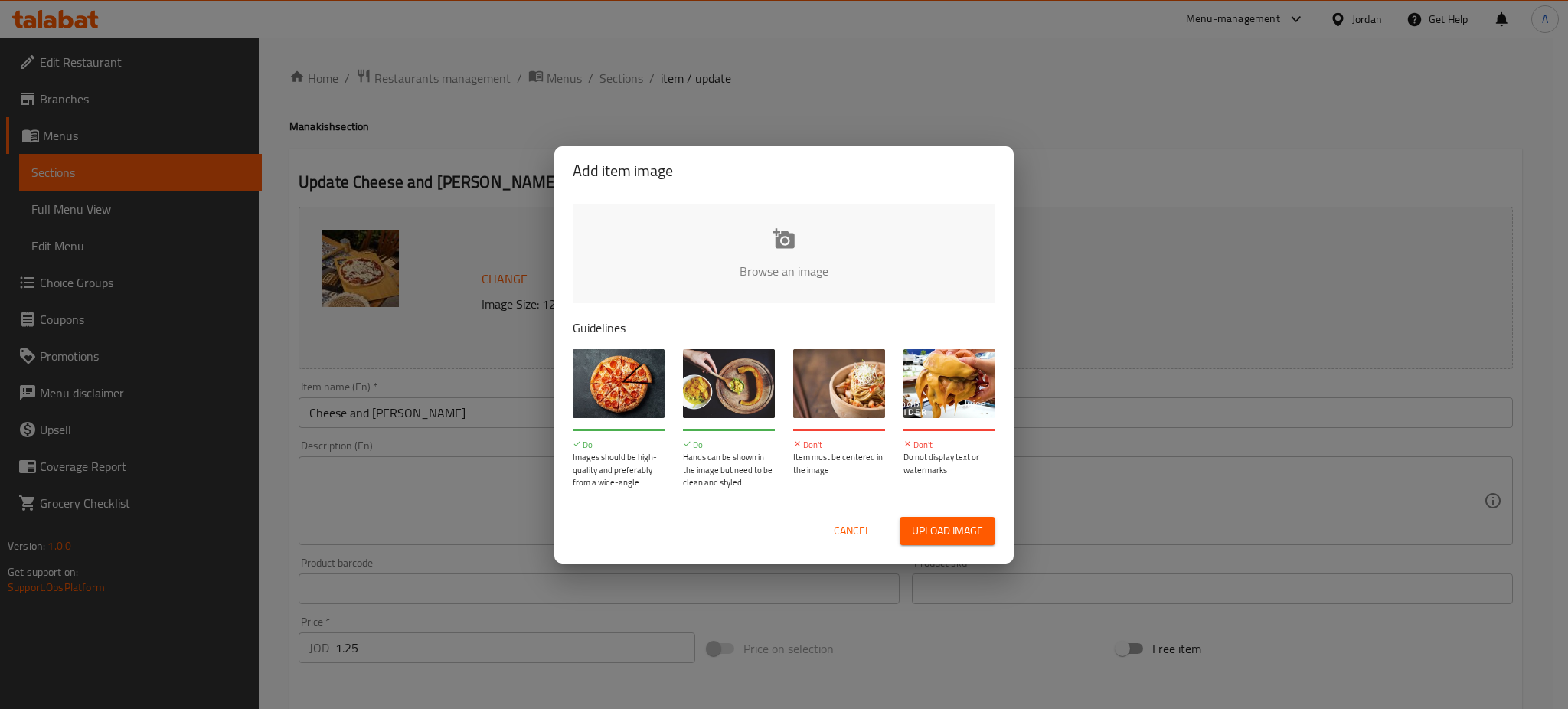
click at [668, 218] on input "file" at bounding box center [1302, 276] width 1458 height 143
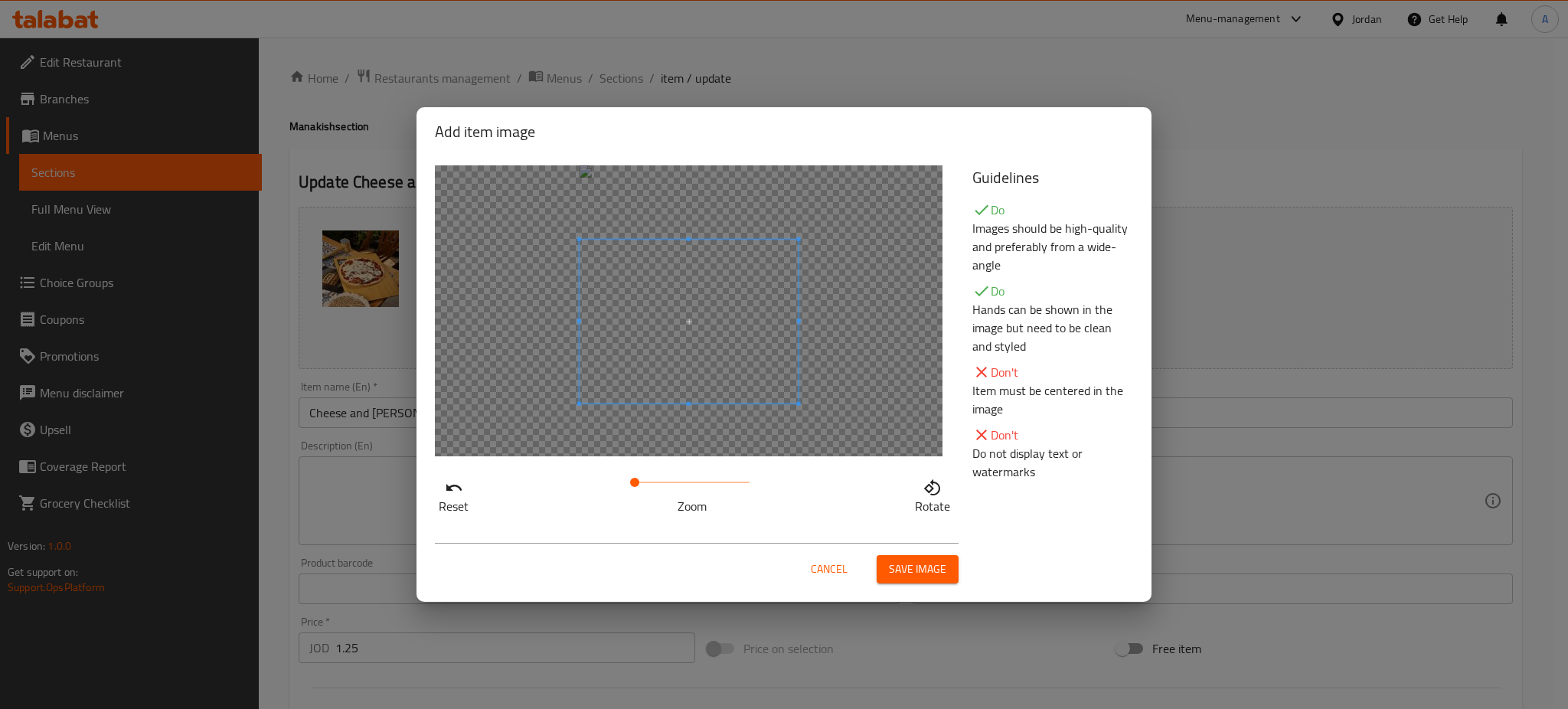
click at [610, 286] on span at bounding box center [689, 322] width 219 height 164
click at [901, 575] on span "Save image" at bounding box center [917, 569] width 58 height 19
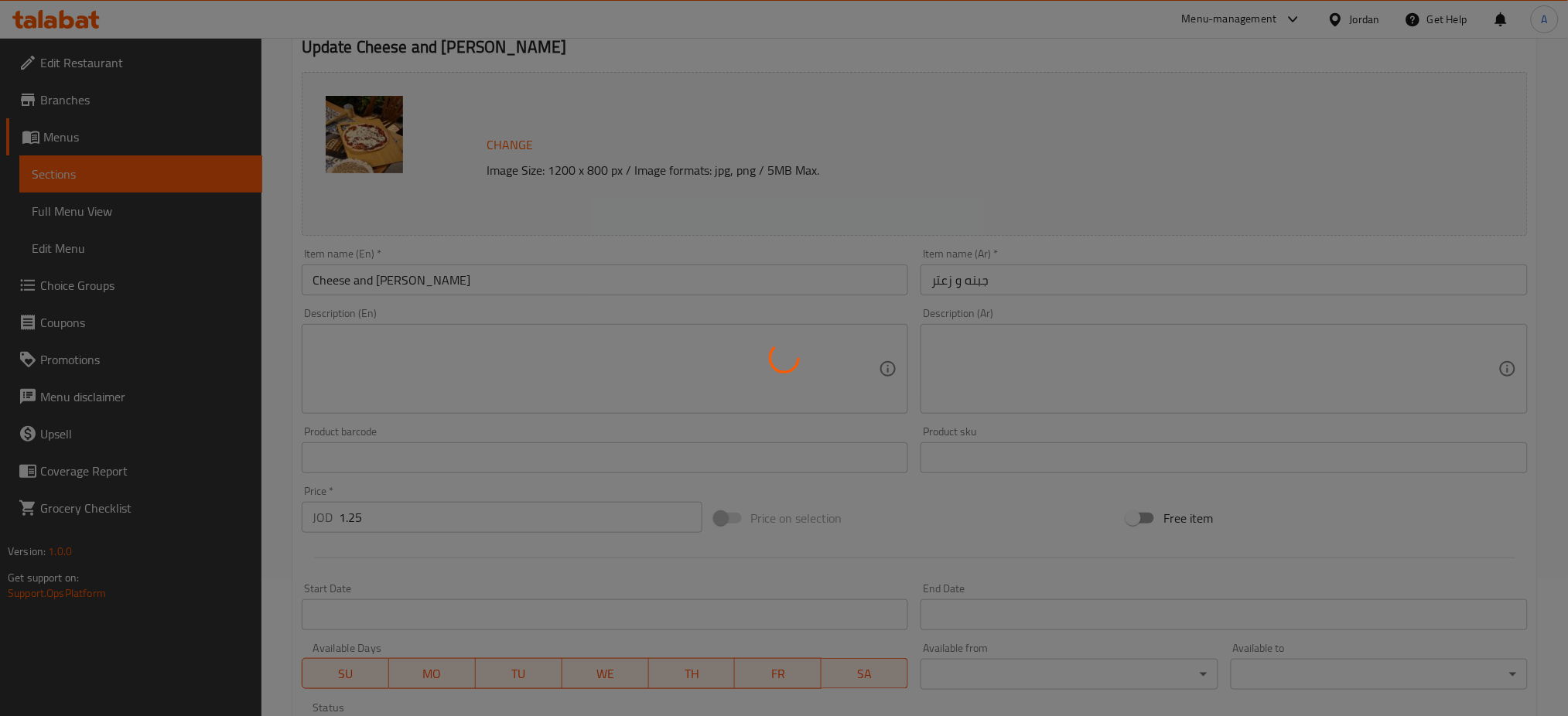
scroll to position [309, 0]
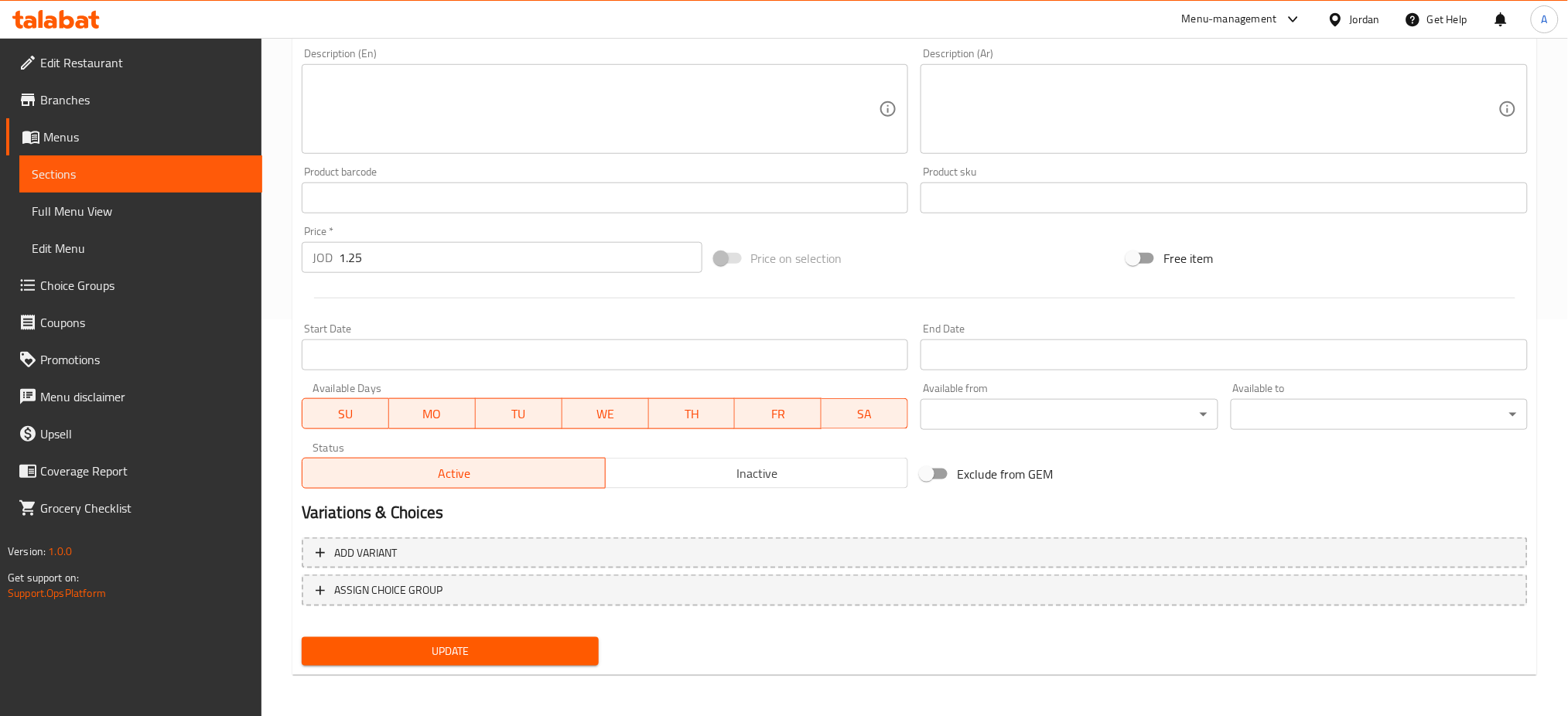
click at [486, 669] on div "Update Cheese and Zaatar Change Image Size: 1200 x 800 px / Image formats: jpg,…" at bounding box center [914, 215] width 1245 height 923
click at [486, 657] on span "Update" at bounding box center [450, 652] width 272 height 19
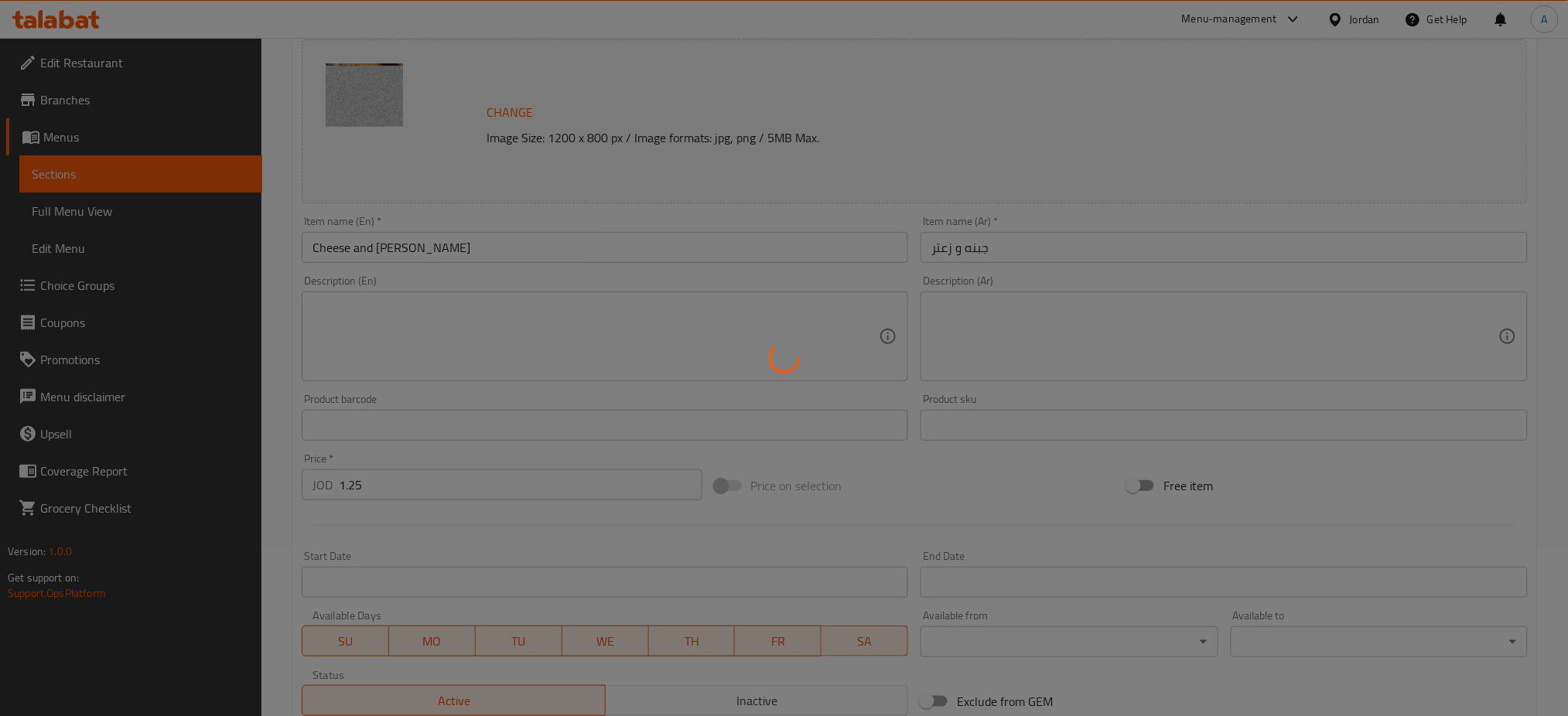
scroll to position [0, 0]
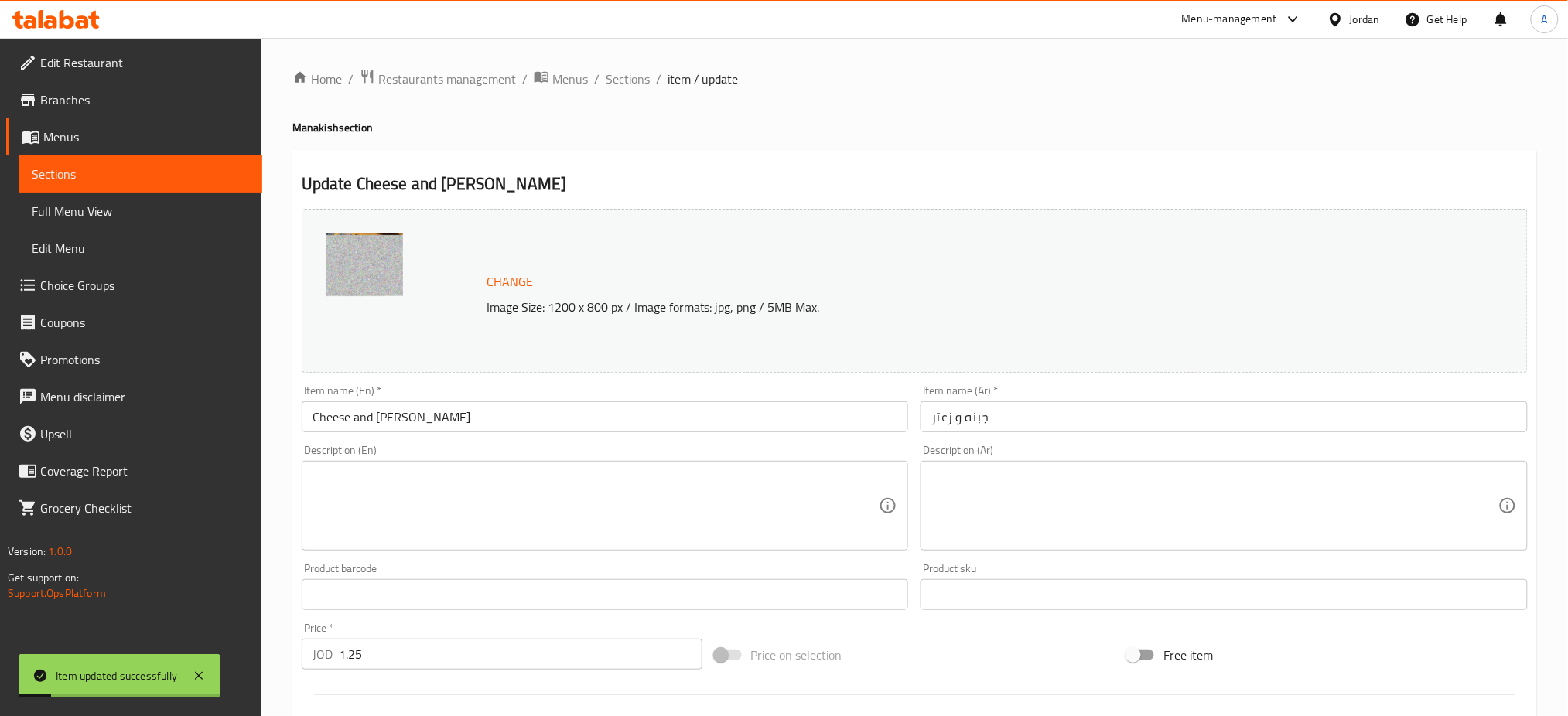
click at [601, 70] on ol "Home / Restaurants management / Menus / Sections / item / update" at bounding box center [914, 78] width 1245 height 20
click at [609, 73] on span "Sections" at bounding box center [628, 78] width 44 height 18
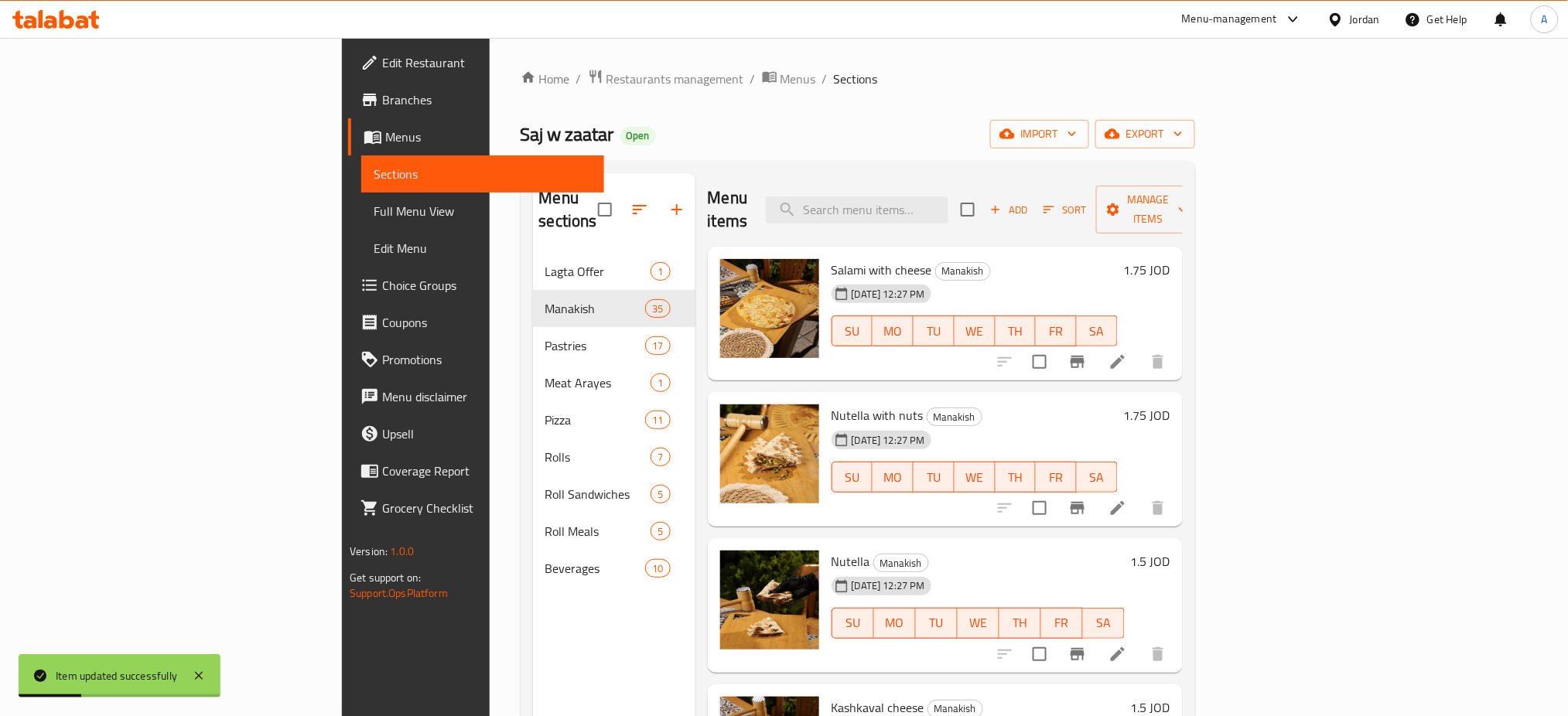
click at [1125, 355] on icon at bounding box center [1118, 362] width 14 height 14
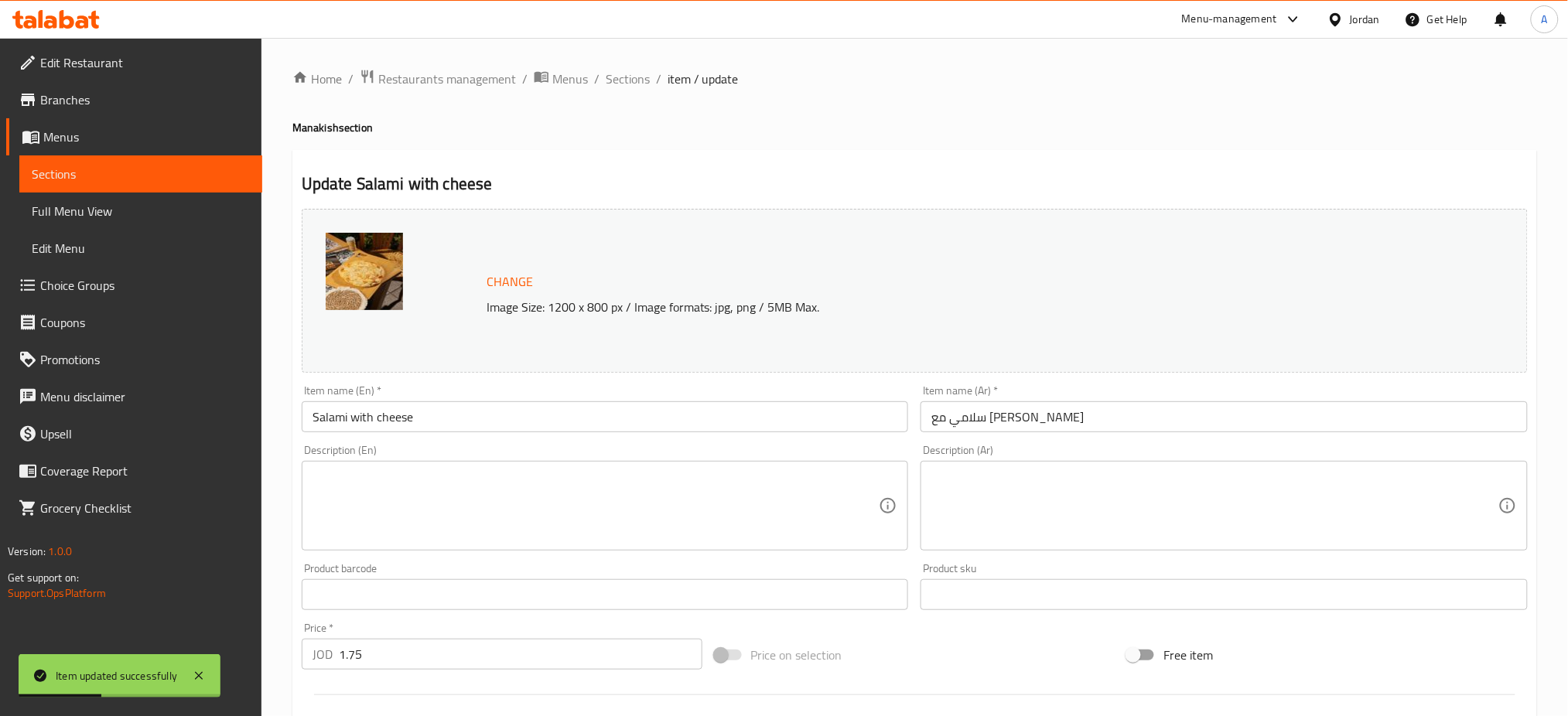
click at [524, 284] on span "Change" at bounding box center [509, 281] width 47 height 22
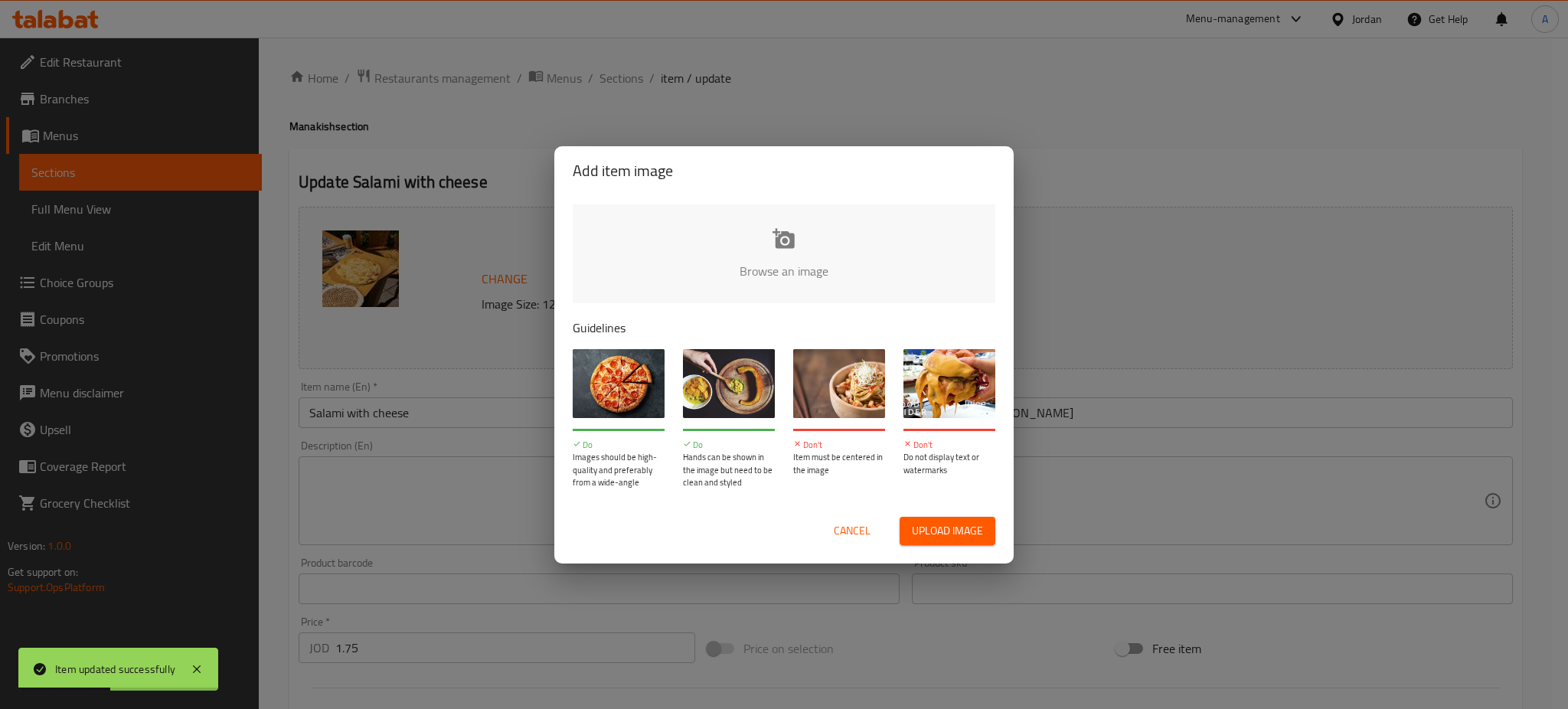
click at [651, 245] on input "file" at bounding box center [1302, 276] width 1458 height 143
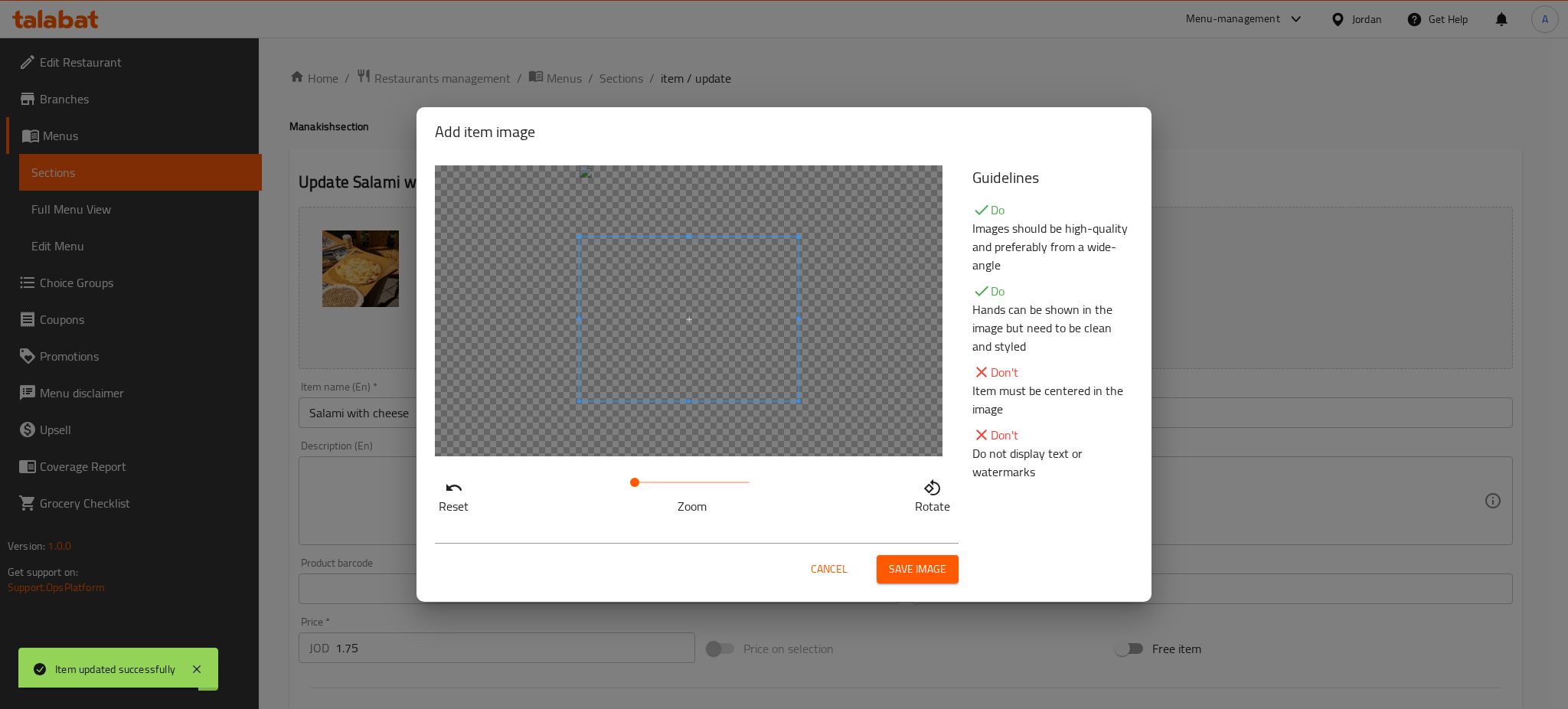
click at [655, 335] on span at bounding box center [689, 319] width 219 height 164
click at [911, 562] on span "Save image" at bounding box center [917, 569] width 58 height 19
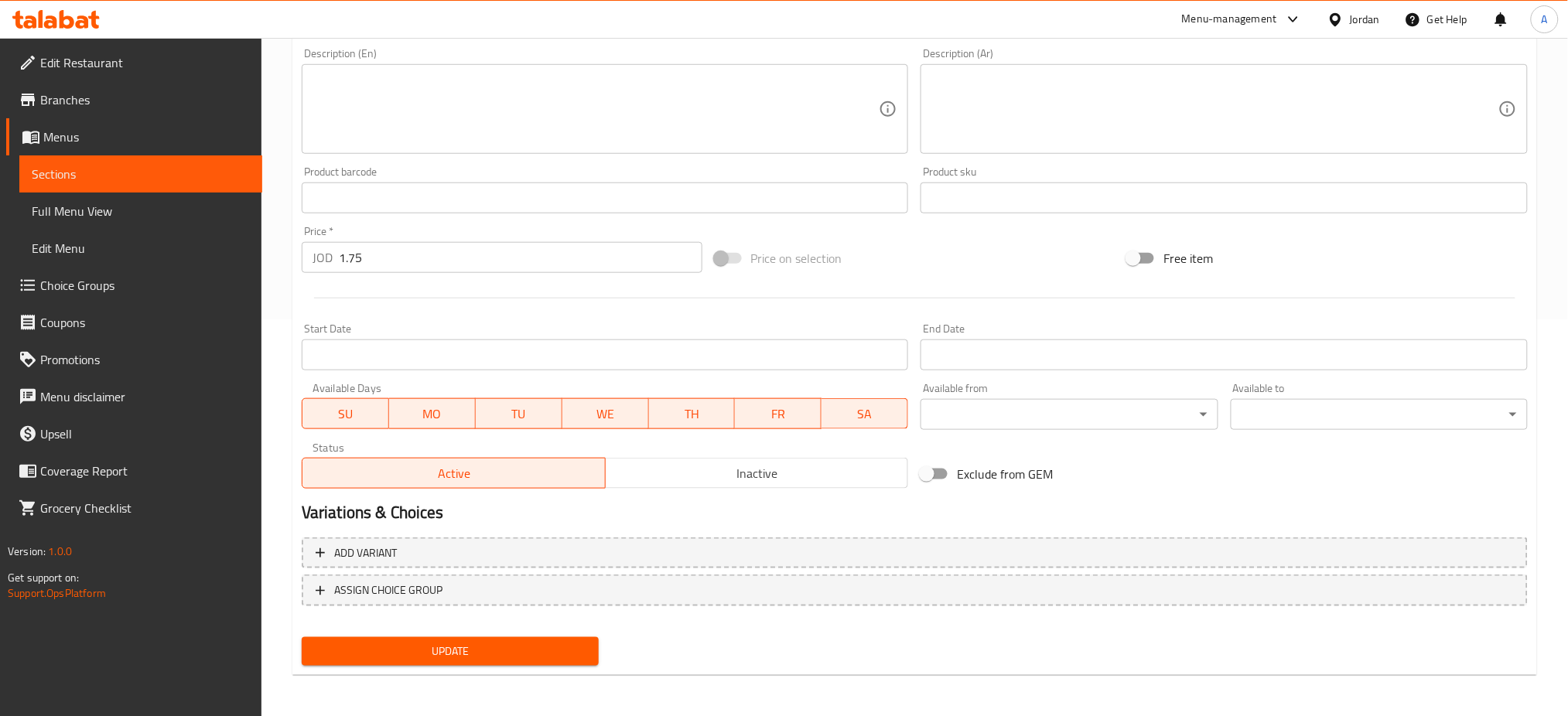
click at [446, 650] on span "Update" at bounding box center [450, 652] width 272 height 19
